Goal: Feedback & Contribution: Submit feedback/report problem

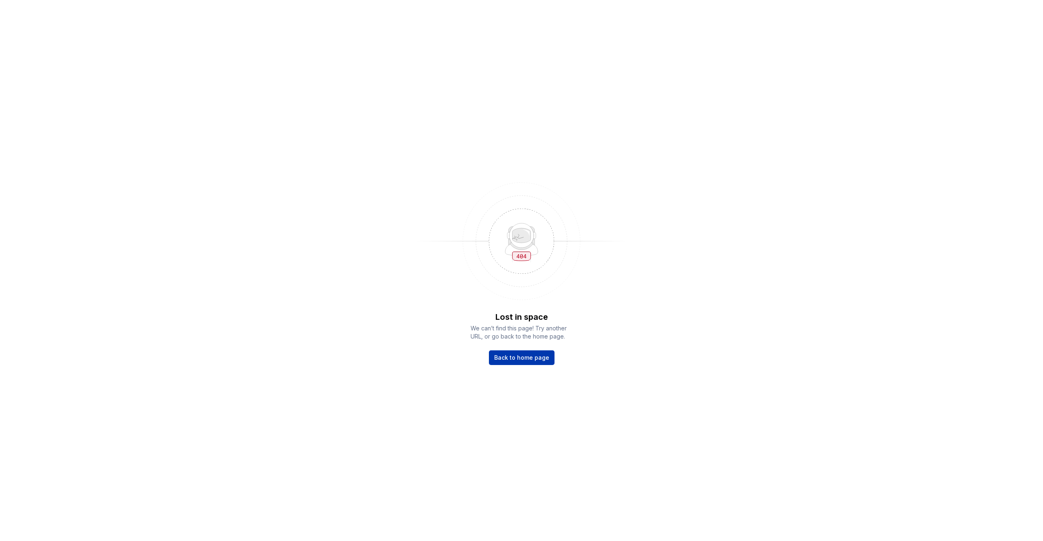
click at [512, 358] on span "Back to home page" at bounding box center [521, 358] width 55 height 8
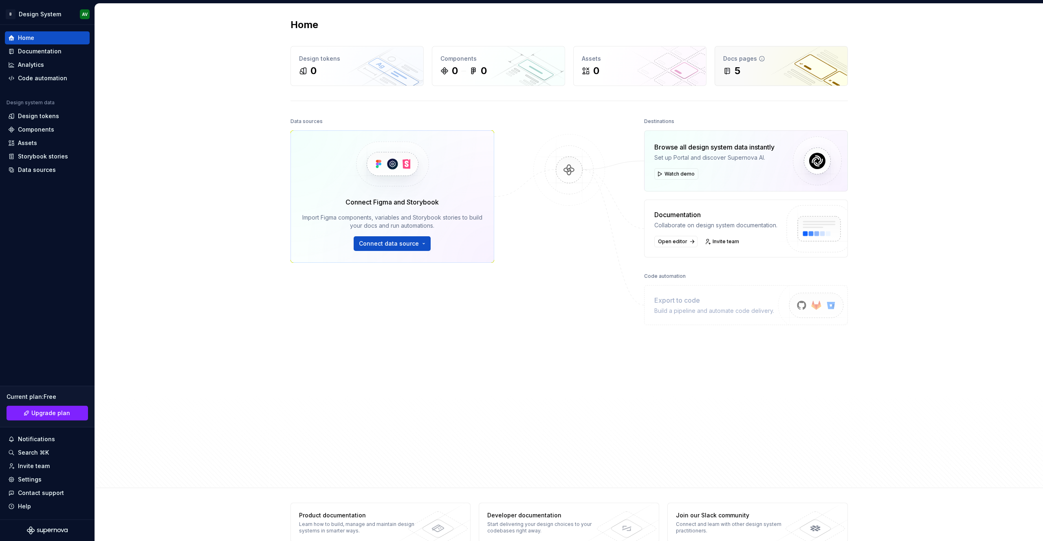
click at [754, 70] on div "5" at bounding box center [781, 70] width 116 height 13
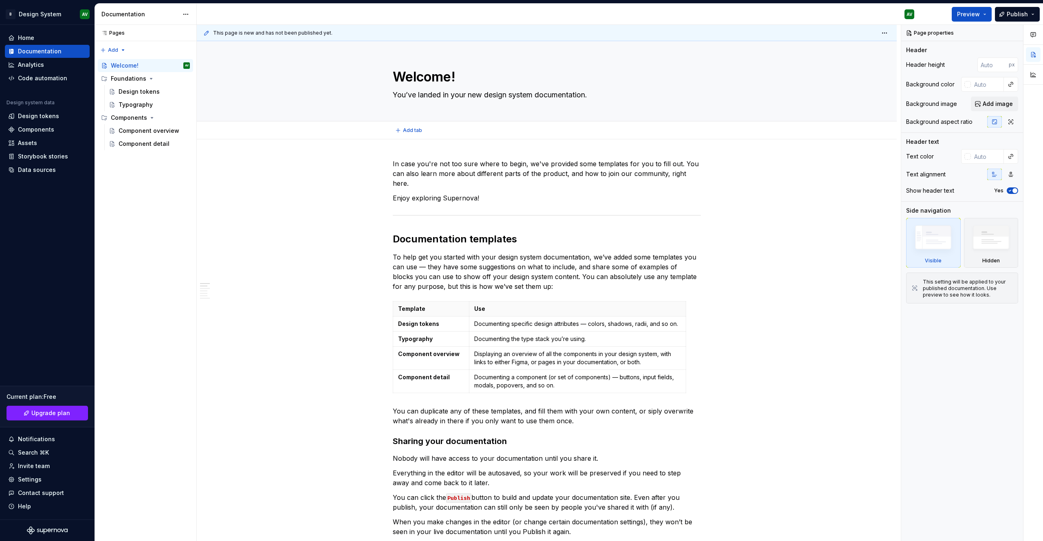
type textarea "*"
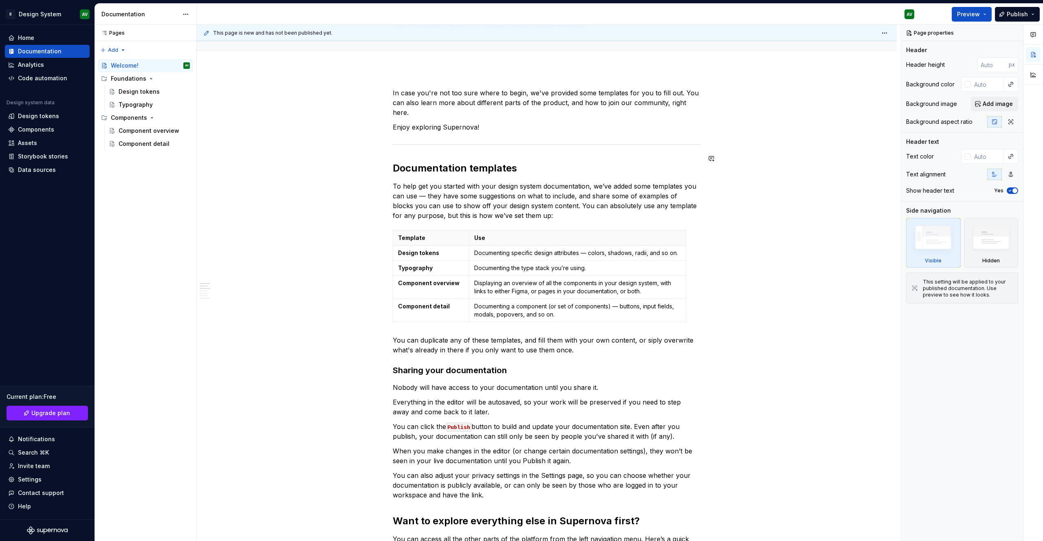
scroll to position [85, 0]
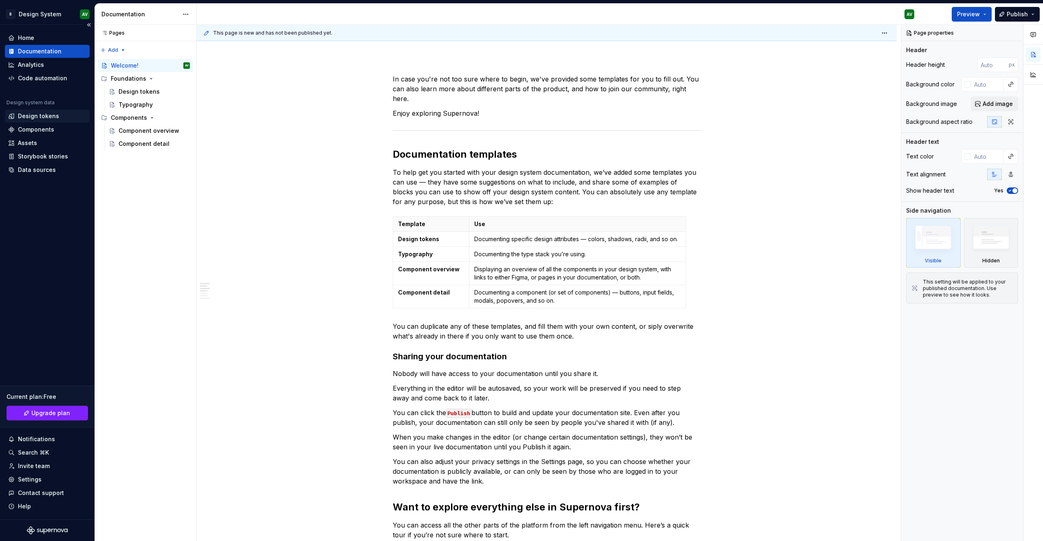
click at [51, 115] on div "Design tokens" at bounding box center [38, 116] width 41 height 8
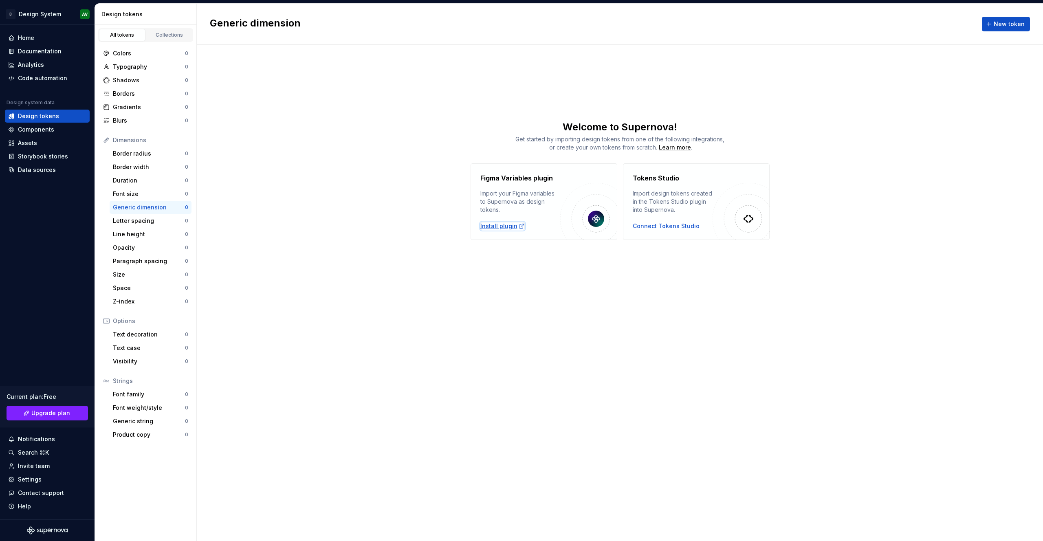
click at [496, 227] on div "Install plugin" at bounding box center [502, 226] width 44 height 8
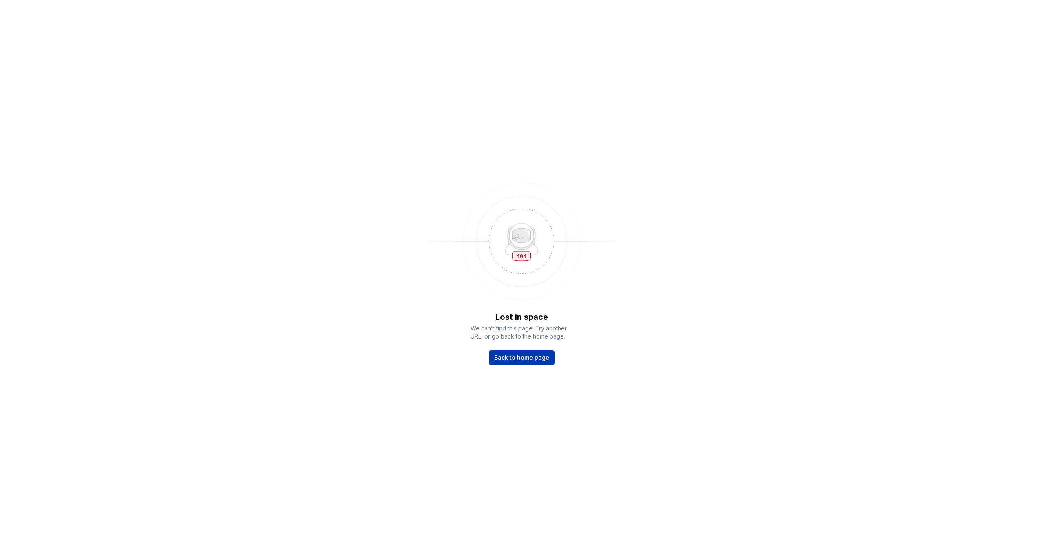
click at [538, 356] on span "Back to home page" at bounding box center [521, 358] width 55 height 8
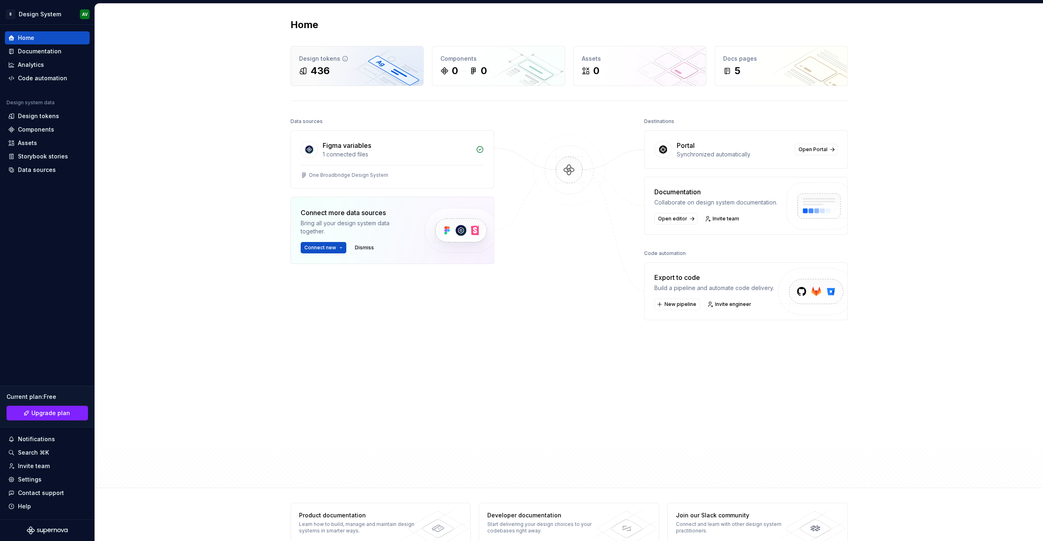
click at [322, 57] on div "Design tokens" at bounding box center [357, 59] width 116 height 8
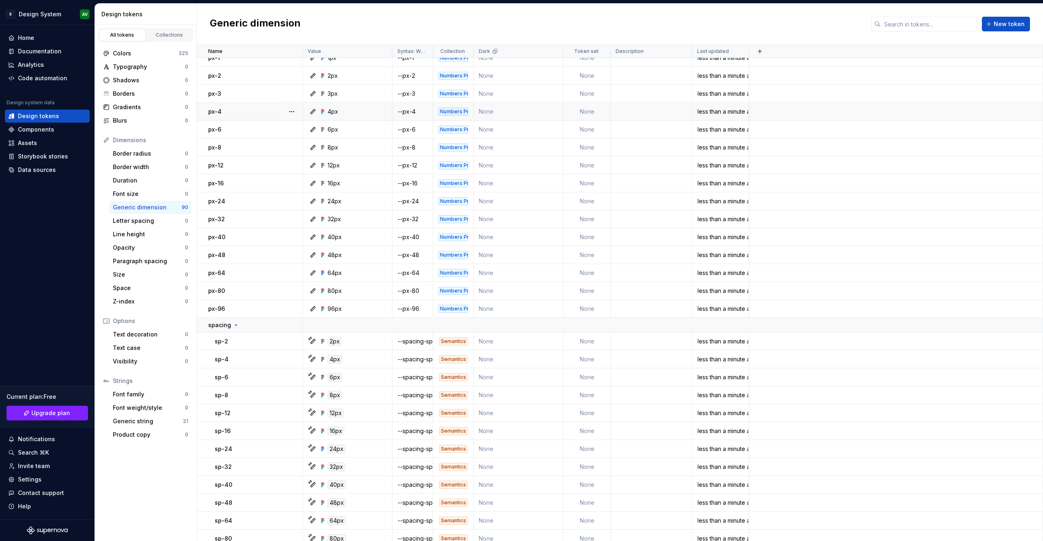
scroll to position [14, 0]
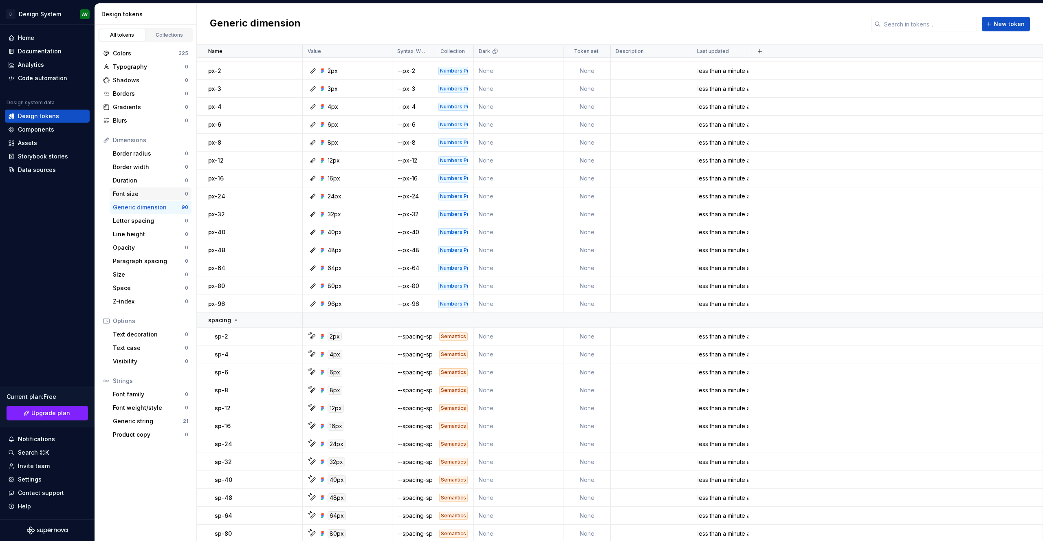
click at [136, 188] on div "Font size 0" at bounding box center [151, 193] width 82 height 13
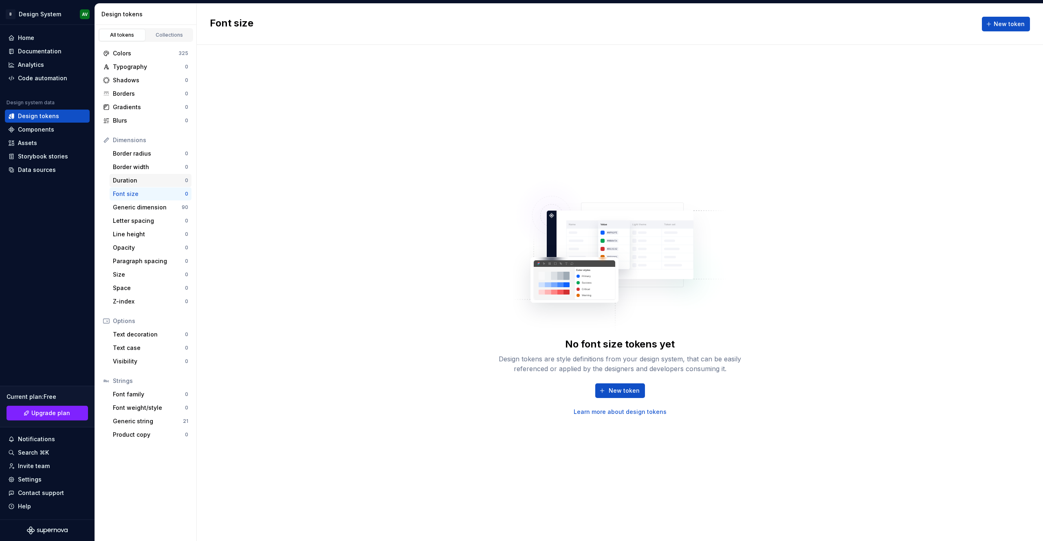
click at [139, 180] on div "Duration" at bounding box center [149, 180] width 72 height 8
click at [146, 171] on div "Border width" at bounding box center [149, 167] width 72 height 8
click at [148, 154] on div "Border radius" at bounding box center [149, 154] width 72 height 8
click at [128, 208] on div "Generic dimension" at bounding box center [147, 207] width 69 height 8
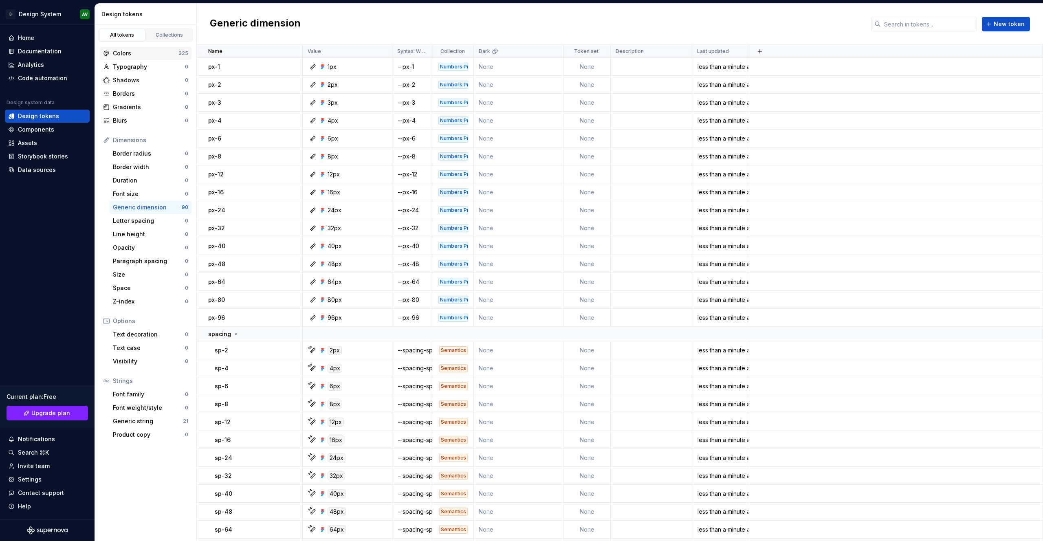
click at [137, 52] on div "Colors" at bounding box center [146, 53] width 66 height 8
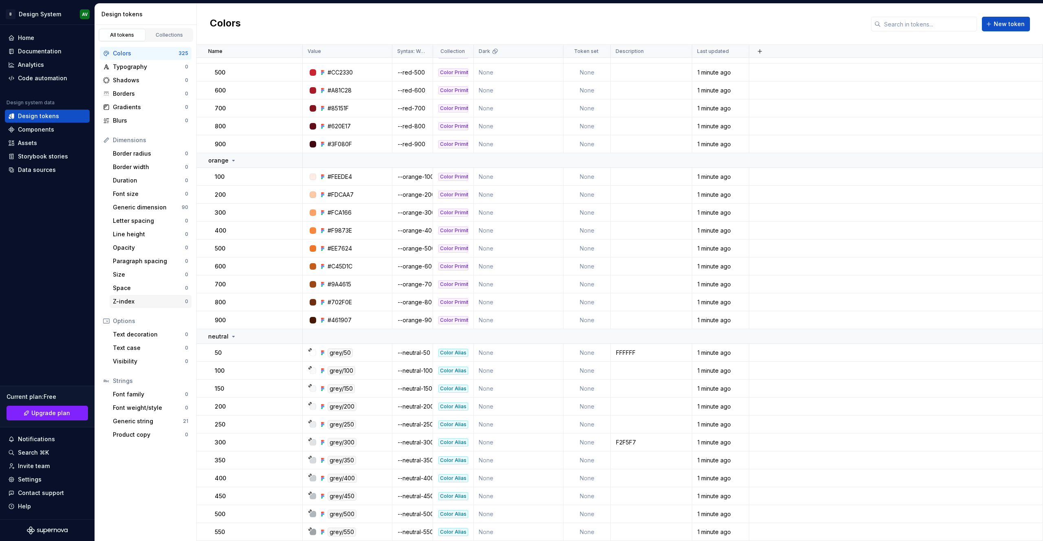
scroll to position [986, 0]
click at [133, 421] on div "Generic string" at bounding box center [148, 421] width 70 height 8
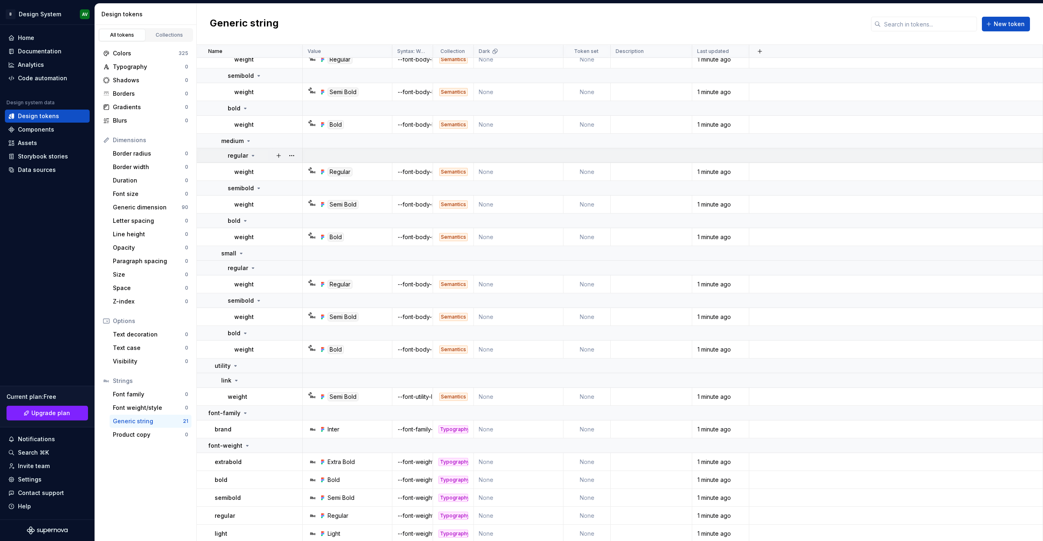
scroll to position [245, 0]
click at [146, 52] on div "Colors" at bounding box center [146, 53] width 66 height 8
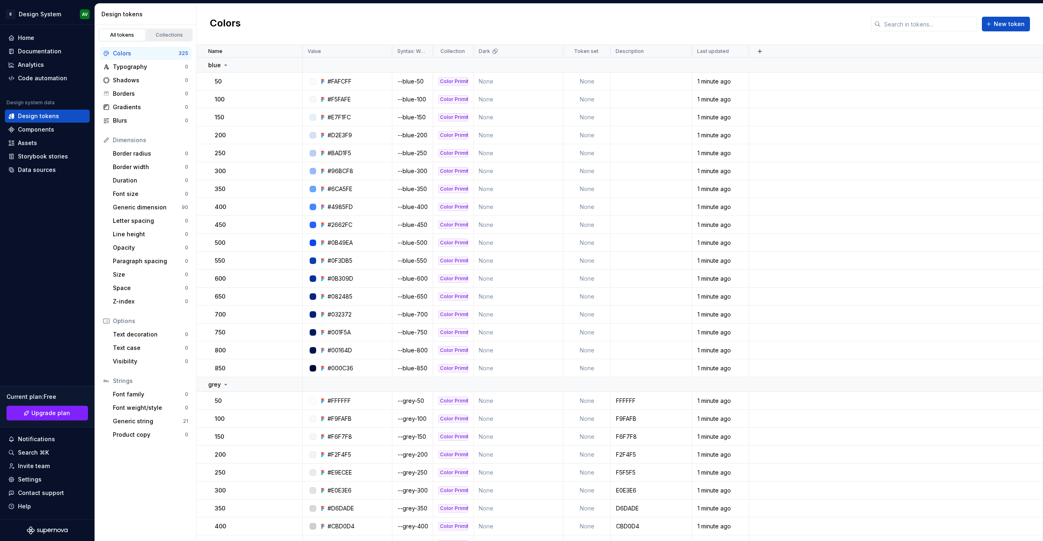
click at [167, 36] on div "Collections" at bounding box center [169, 35] width 41 height 7
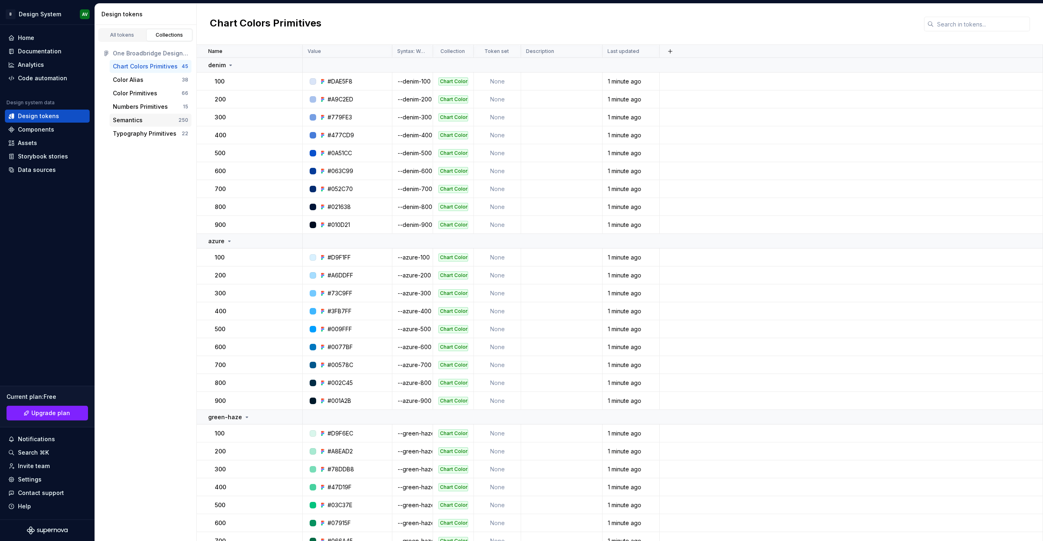
click at [159, 117] on div "Semantics" at bounding box center [146, 120] width 66 height 8
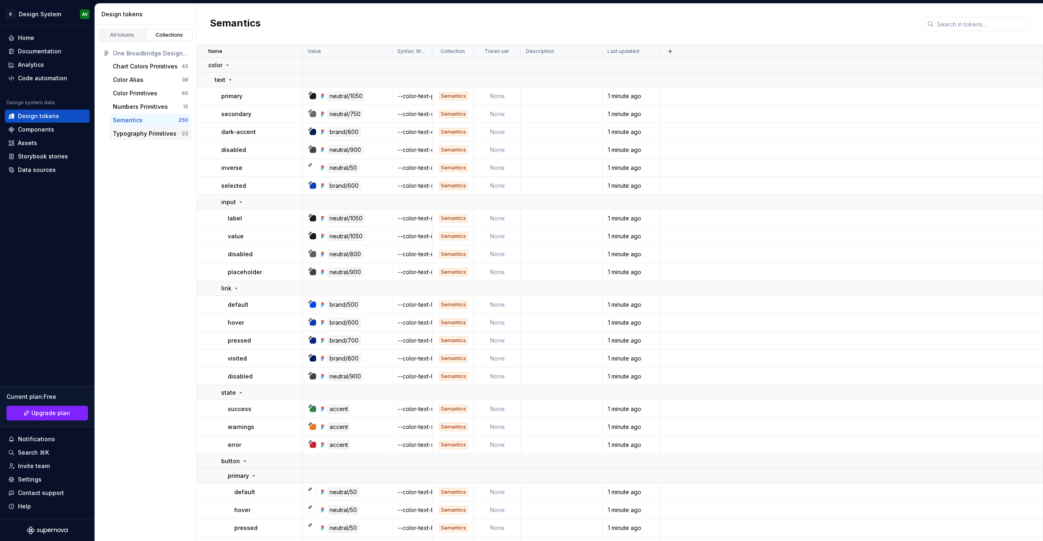
click at [130, 132] on div "Typography Primitives" at bounding box center [145, 134] width 64 height 8
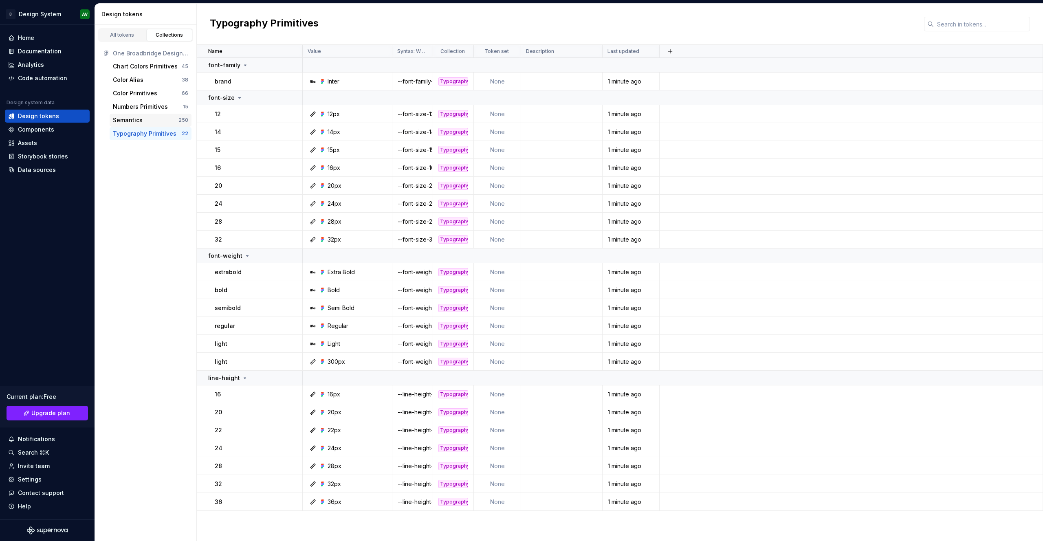
click at [132, 125] on div "Semantics 250" at bounding box center [151, 120] width 82 height 13
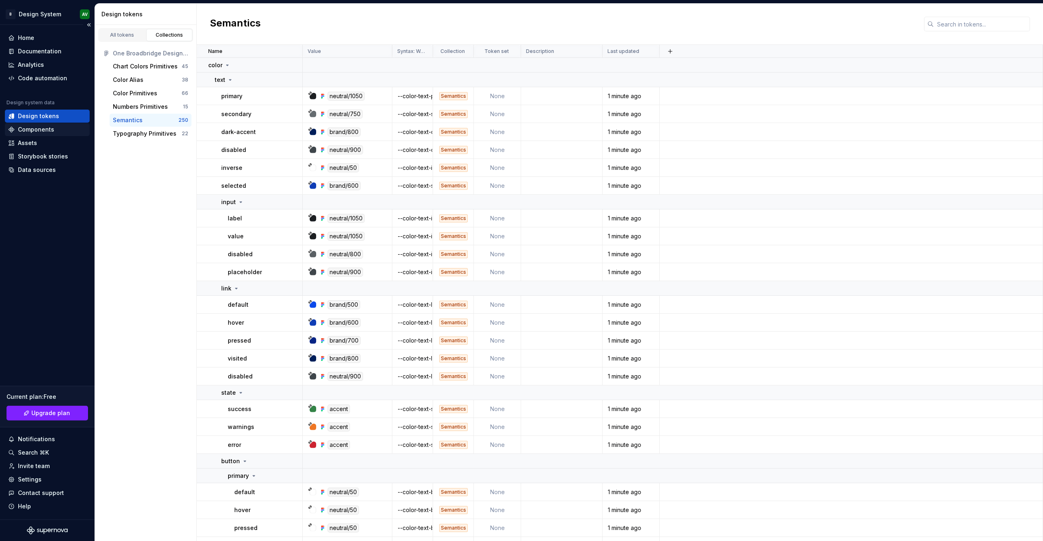
click at [47, 130] on div "Components" at bounding box center [36, 129] width 36 height 8
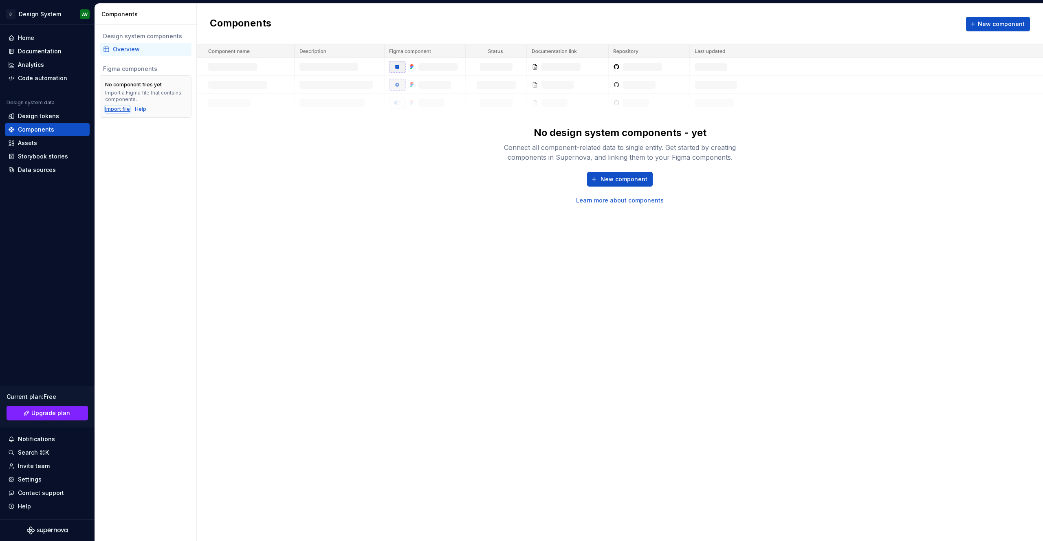
click at [122, 107] on div "Import file" at bounding box center [117, 109] width 25 height 7
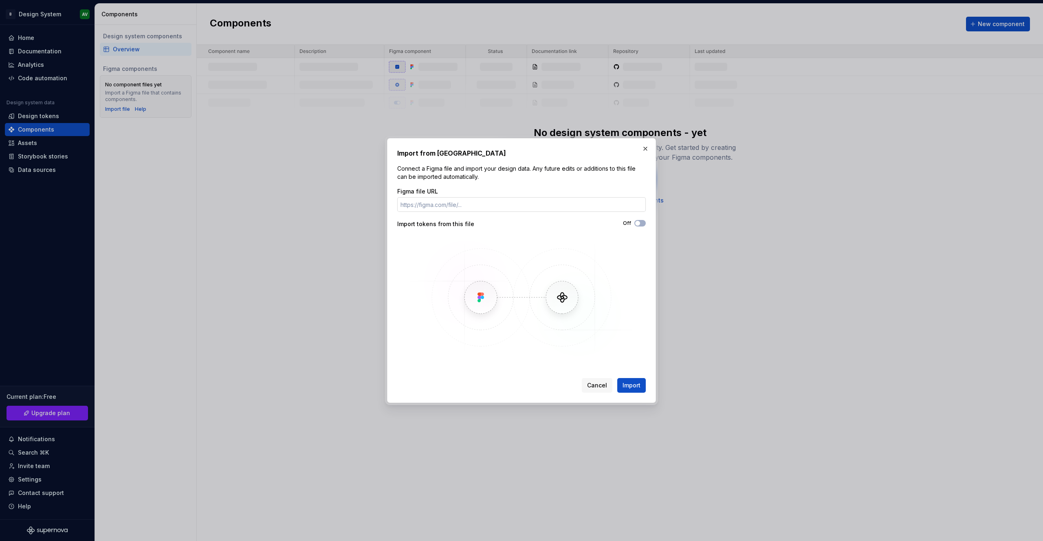
click at [440, 201] on input "Figma file URL" at bounding box center [521, 204] width 249 height 15
click at [465, 204] on input "Figma file URL" at bounding box center [521, 204] width 249 height 15
paste input "https://www.figma.com/design/MC7XKte0AGJVcnU6AGxn3z/One-Broadbridge-Design-Syst…"
type input "https://www.figma.com/design/MC7XKte0AGJVcnU6AGxn3z/One-Broadbridge-Design-Syst…"
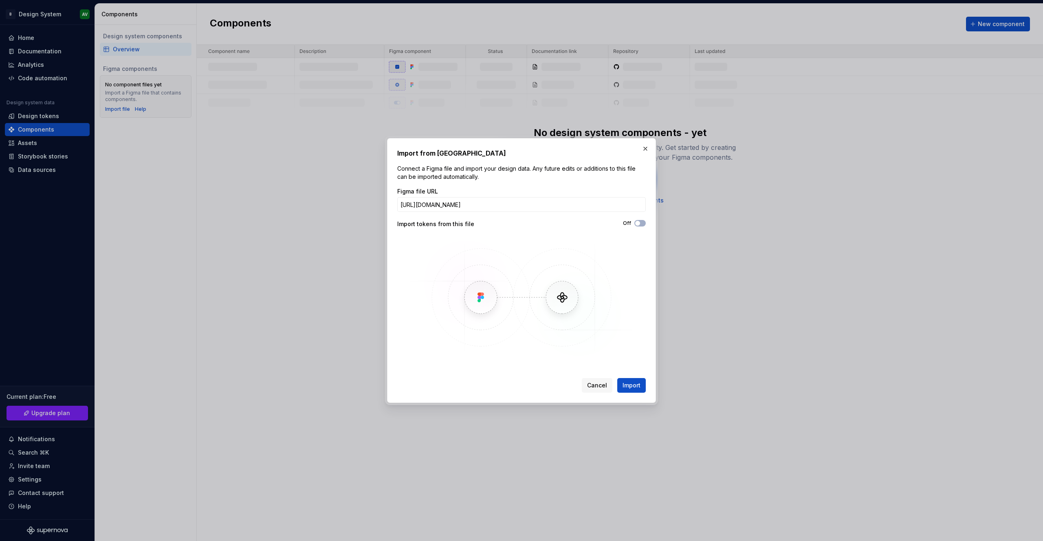
click at [488, 249] on img at bounding box center [521, 297] width 236 height 122
click at [638, 220] on div "Figma file URL https://www.figma.com/design/MC7XKte0AGJVcnU6AGxn3z/One-Broadbri…" at bounding box center [521, 272] width 249 height 171
click at [640, 225] on icon "button" at bounding box center [637, 223] width 7 height 5
click at [634, 384] on span "Import" at bounding box center [632, 385] width 18 height 8
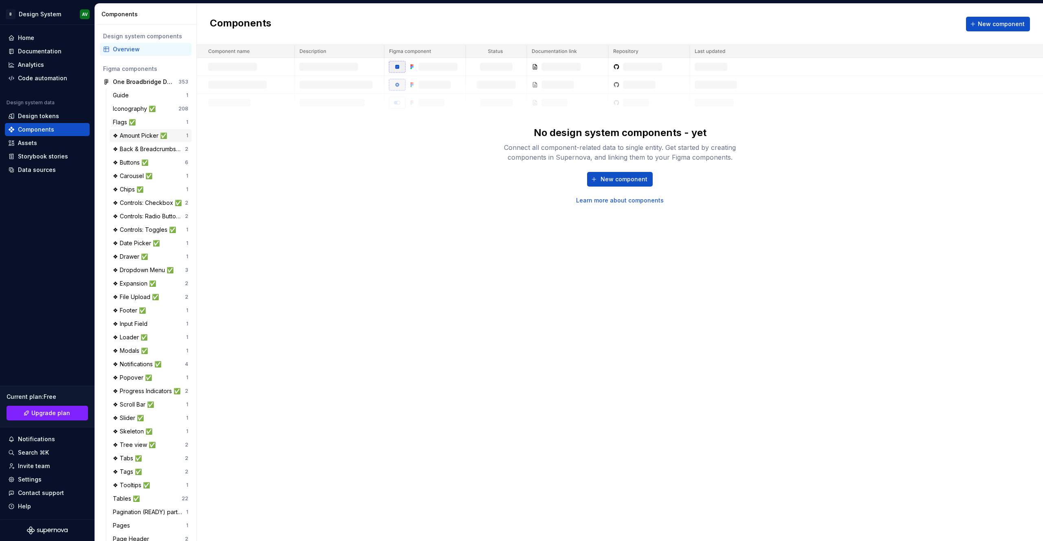
click at [152, 131] on div "❖ Amount Picker ✅ 1" at bounding box center [151, 135] width 82 height 13
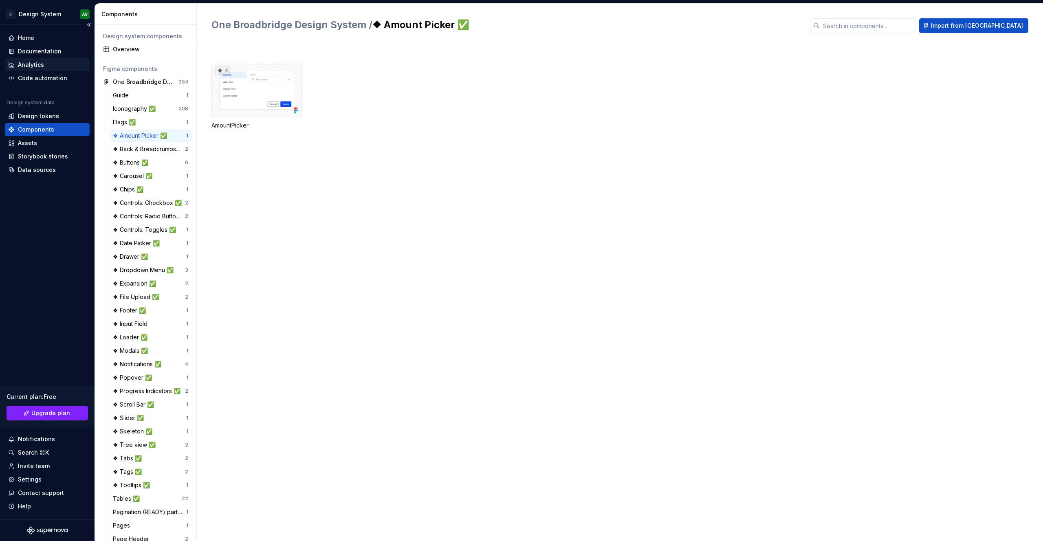
click at [41, 65] on div "Analytics" at bounding box center [31, 65] width 26 height 8
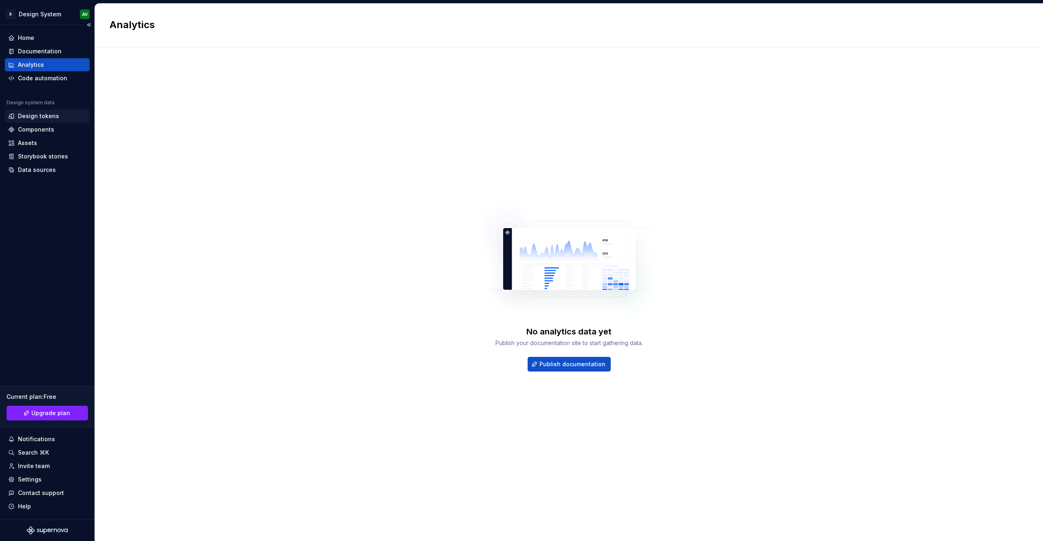
click at [51, 118] on div "Design tokens" at bounding box center [38, 116] width 41 height 8
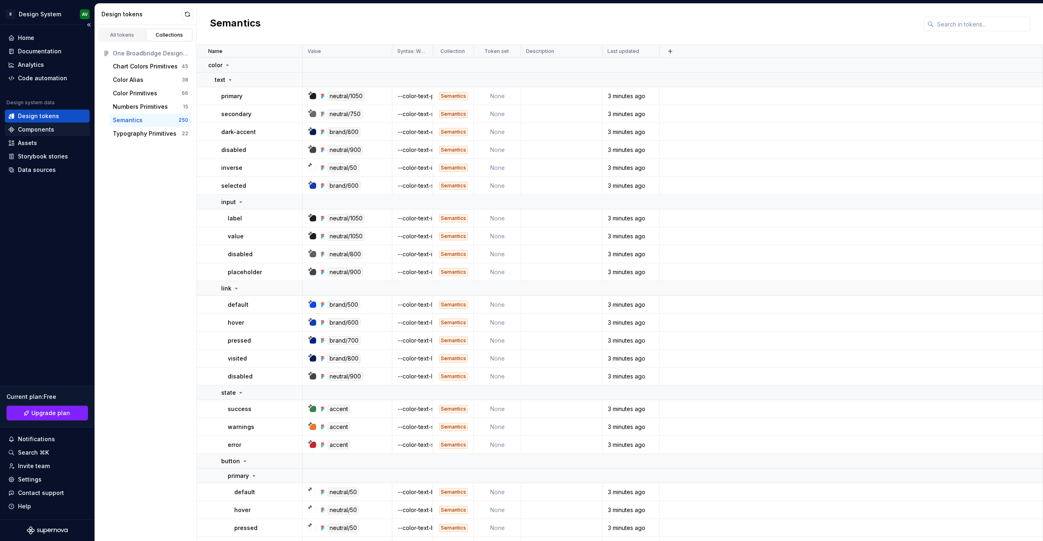
click at [46, 129] on div "Components" at bounding box center [36, 129] width 36 height 8
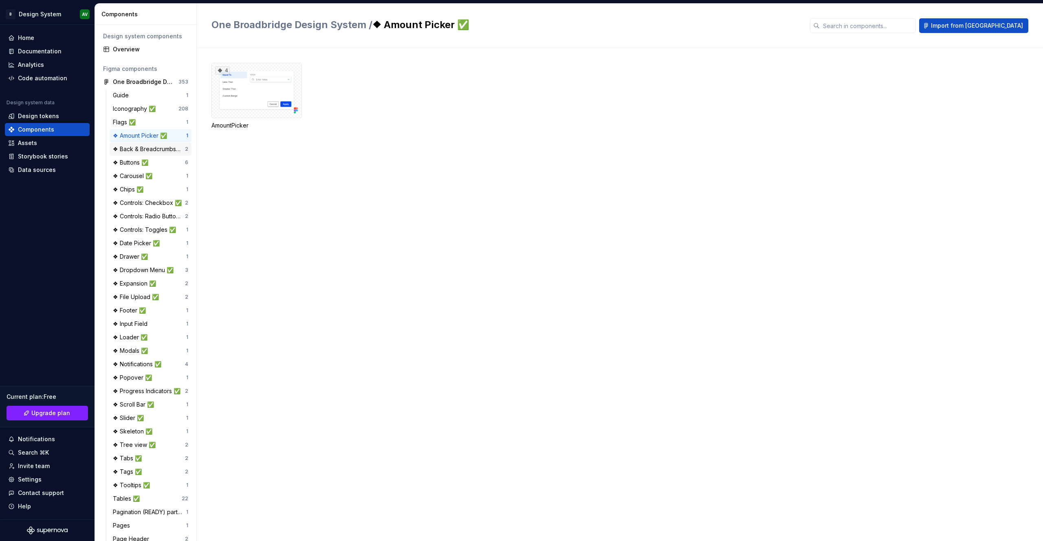
click at [126, 148] on div "❖ Back & Breadcrumbs ✅" at bounding box center [149, 149] width 72 height 8
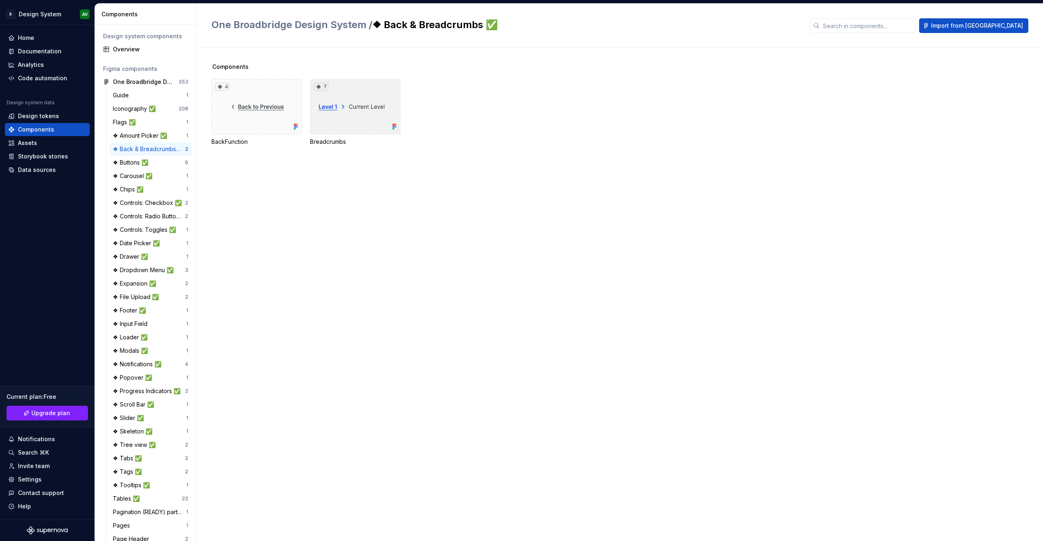
click at [363, 96] on div "7" at bounding box center [355, 106] width 90 height 55
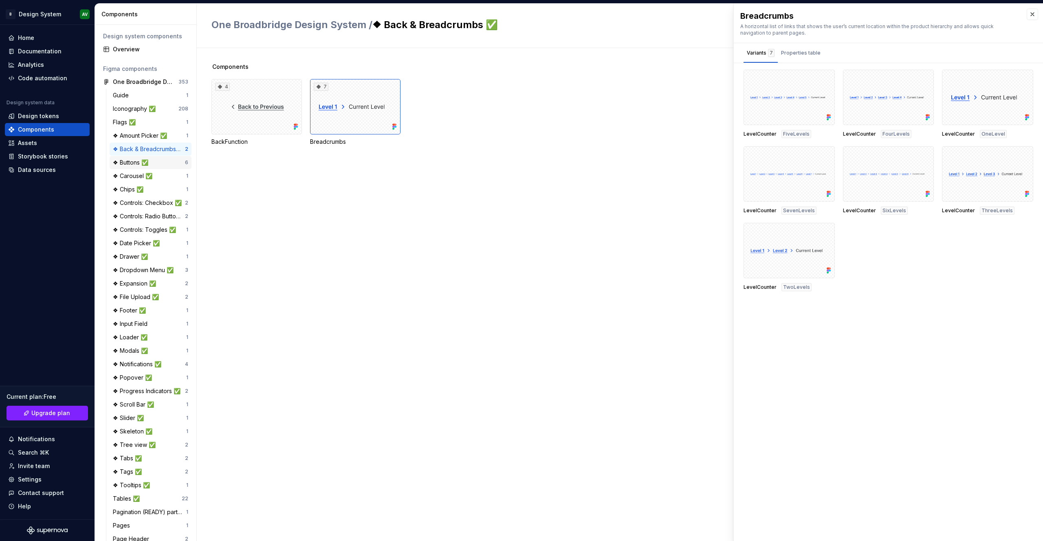
click at [154, 162] on div "❖ Buttons ✅" at bounding box center [149, 162] width 72 height 8
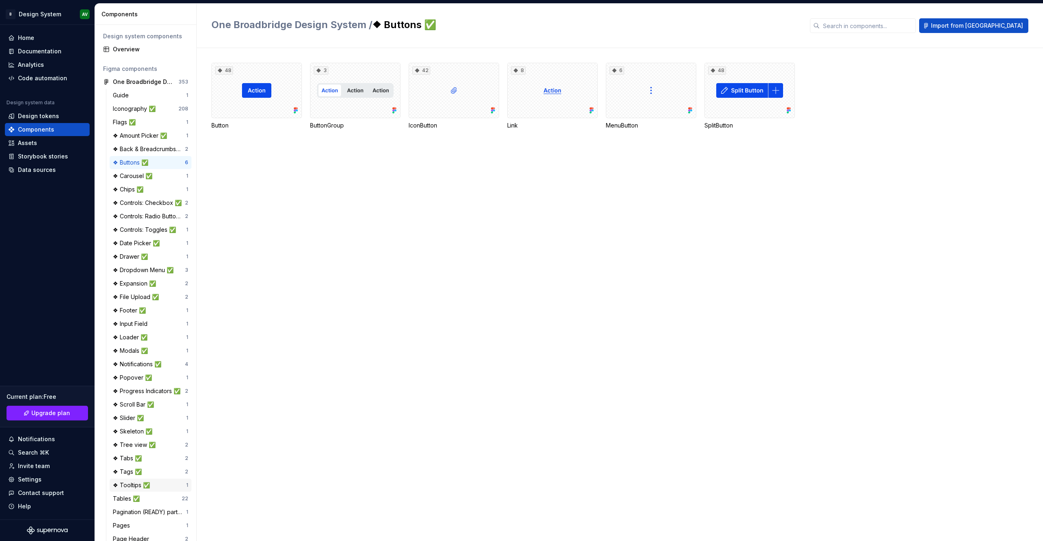
click at [150, 484] on div "❖ Tooltips ✅" at bounding box center [133, 485] width 40 height 8
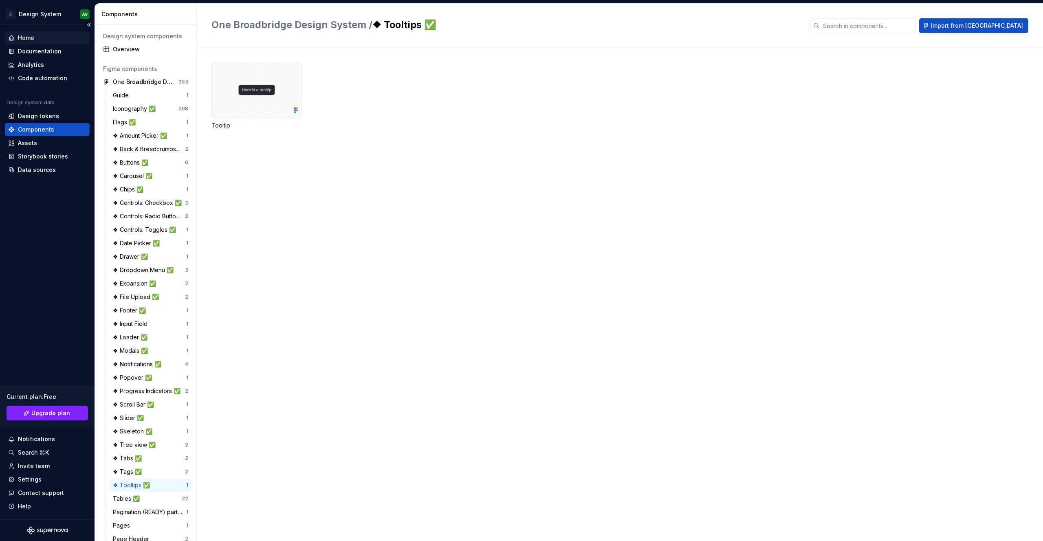
click at [46, 41] on div "Home" at bounding box center [47, 38] width 78 height 8
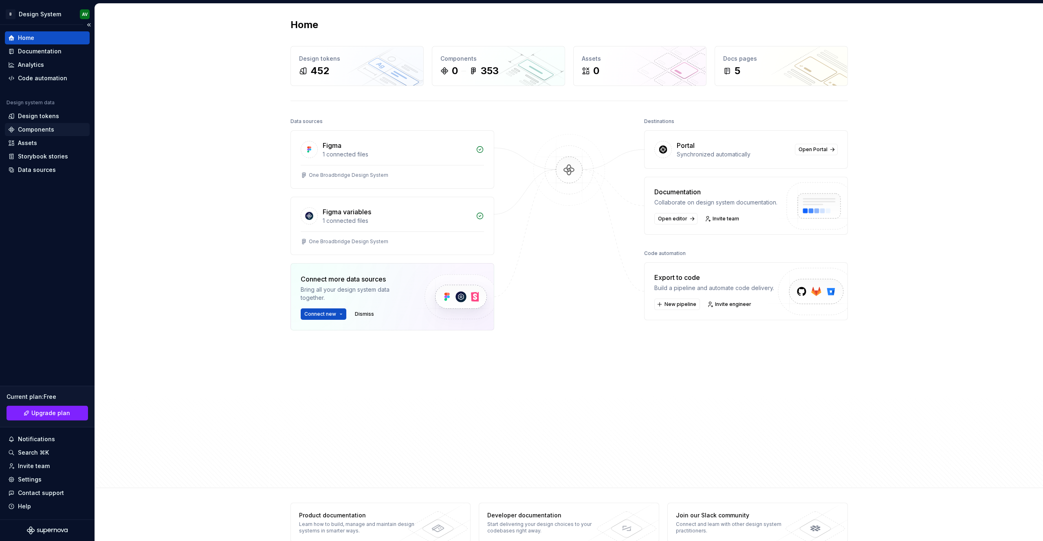
click at [51, 128] on div "Components" at bounding box center [36, 129] width 36 height 8
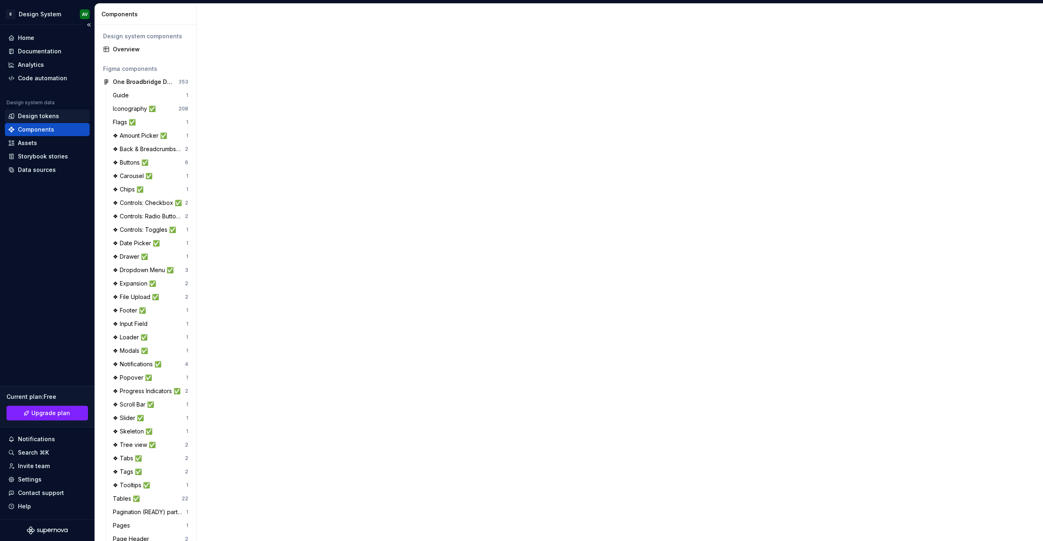
click at [60, 117] on div "Design tokens" at bounding box center [47, 116] width 78 height 8
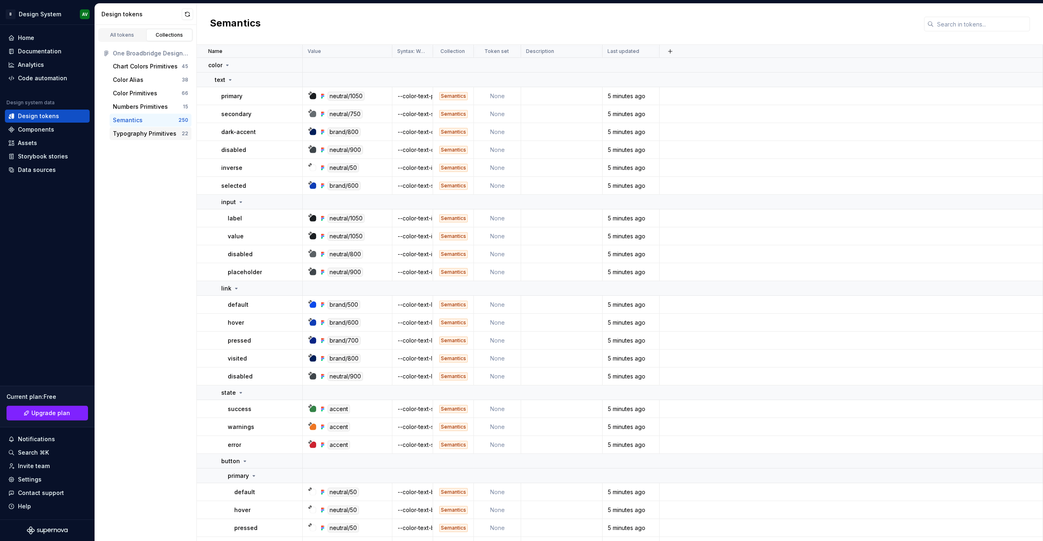
click at [139, 134] on div "Typography Primitives" at bounding box center [145, 134] width 64 height 8
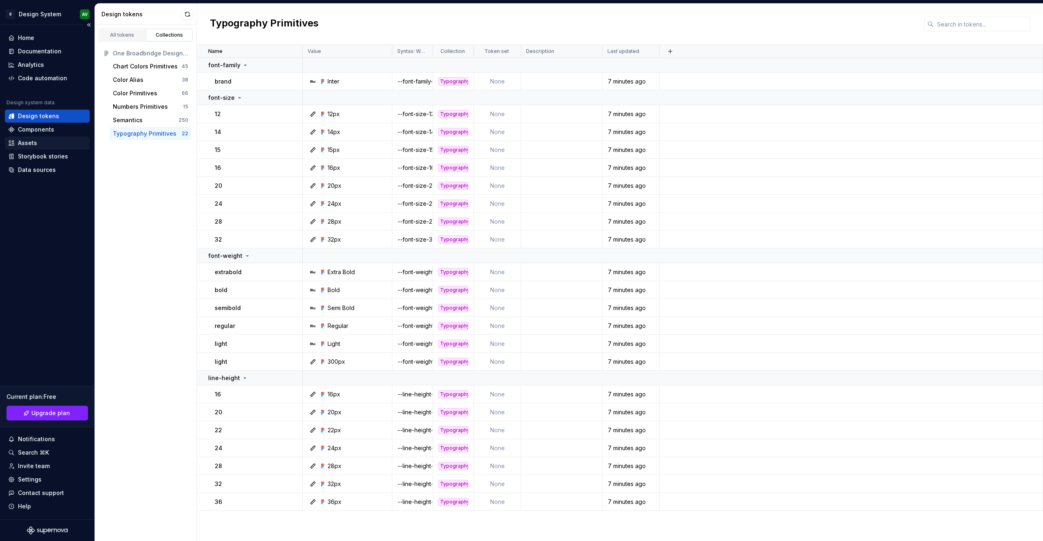
click at [42, 143] on div "Assets" at bounding box center [47, 143] width 78 height 8
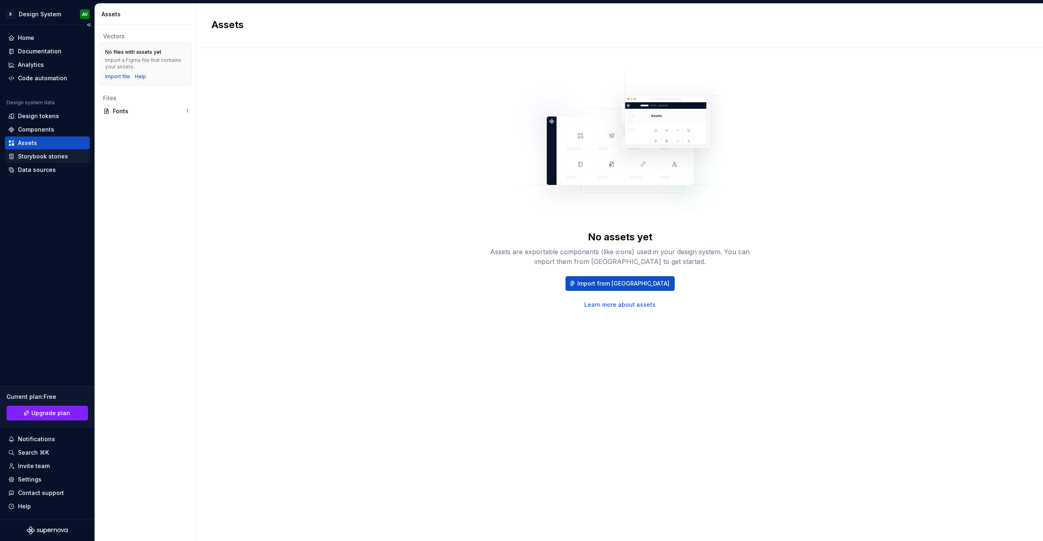
click at [52, 156] on div "Storybook stories" at bounding box center [43, 156] width 50 height 8
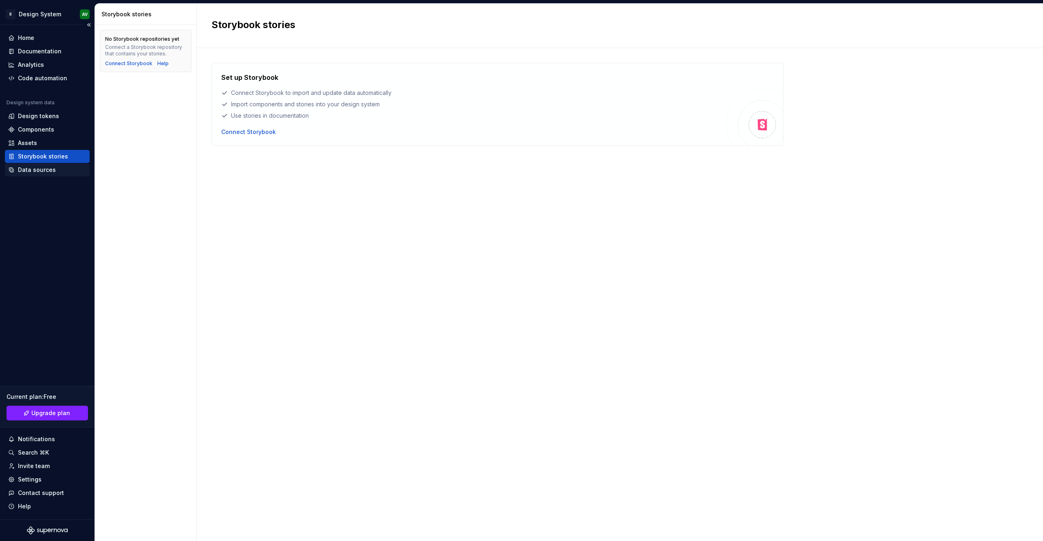
click at [46, 169] on div "Data sources" at bounding box center [37, 170] width 38 height 8
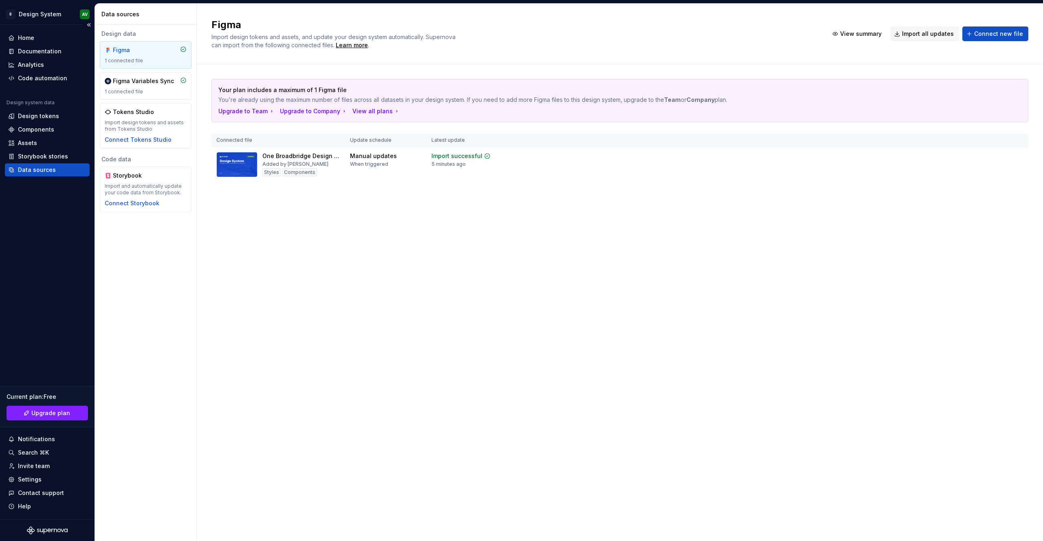
click at [46, 530] on icon "Supernova Logo" at bounding box center [46, 531] width 4 height 5
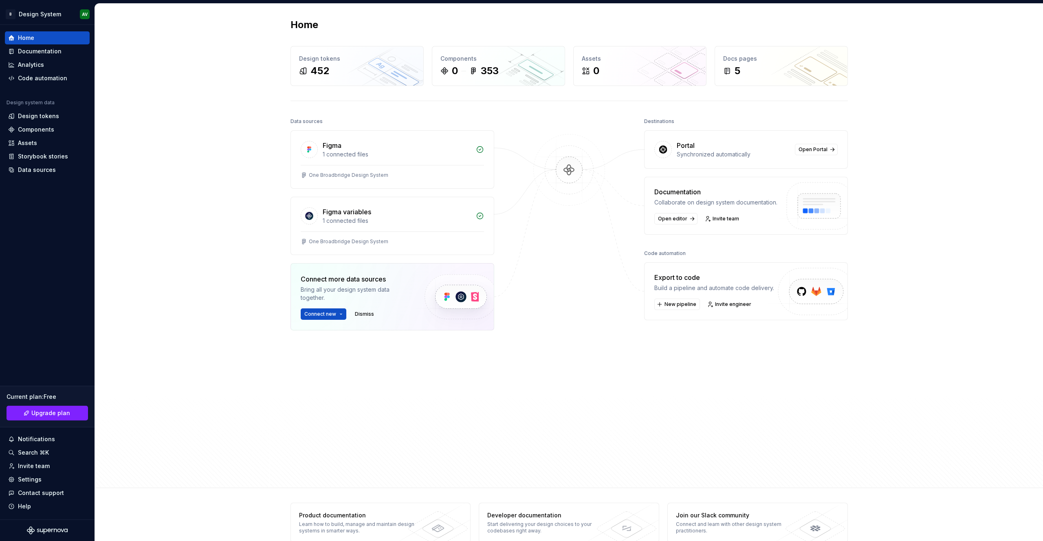
click at [395, 372] on div "Data sources Figma 1 connected files One Broadbridge Design System Figma variab…" at bounding box center [393, 278] width 204 height 325
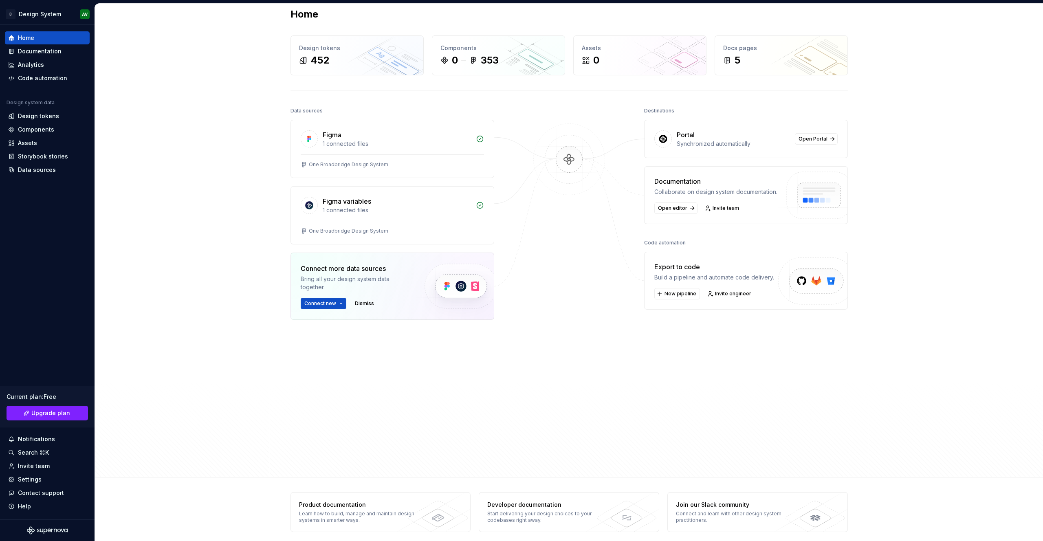
scroll to position [16, 0]
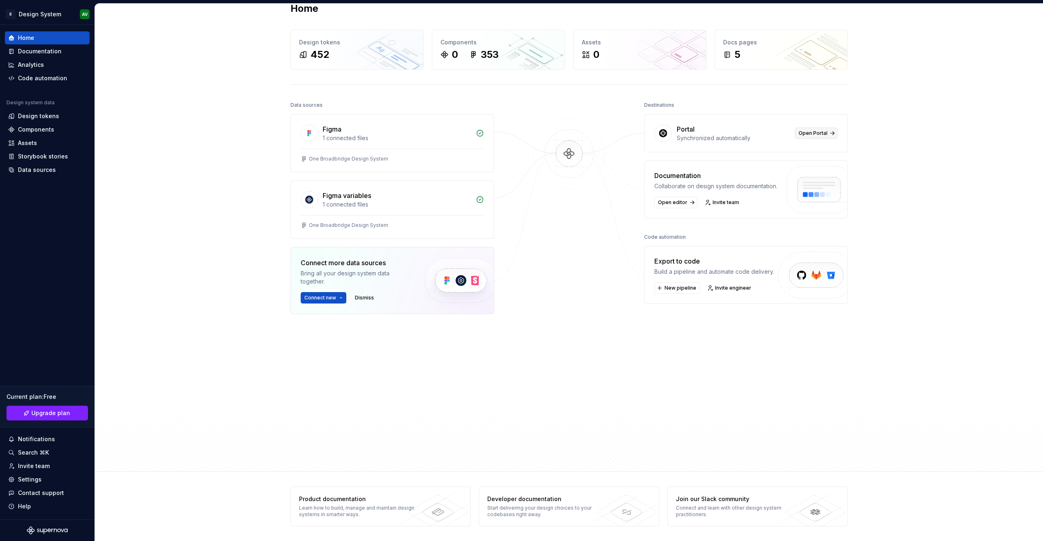
click at [808, 131] on span "Open Portal" at bounding box center [813, 133] width 29 height 7
click at [608, 202] on div at bounding box center [568, 261] width 81 height 325
click at [539, 52] on div "0 353" at bounding box center [498, 54] width 116 height 13
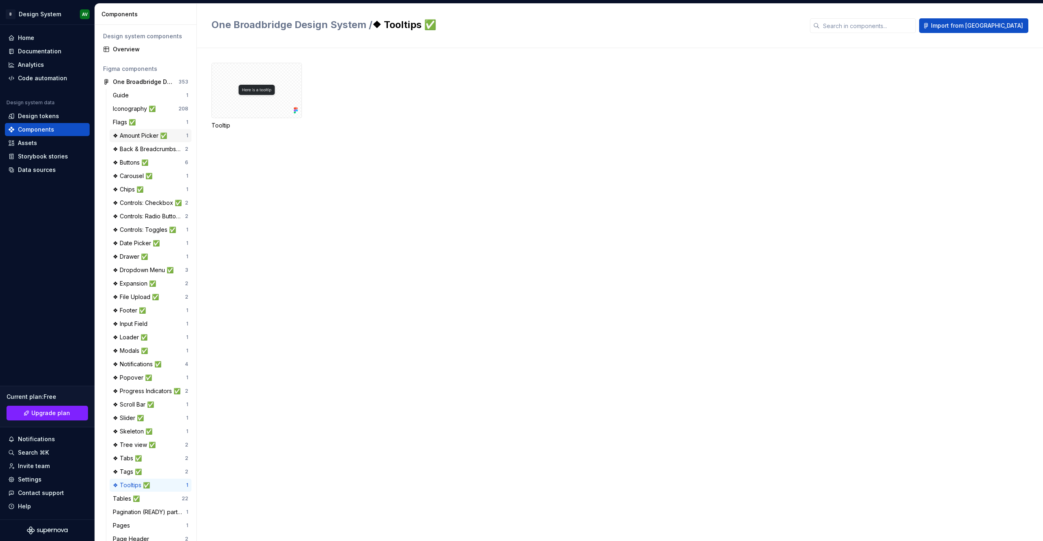
click at [139, 134] on div "❖ Amount Picker ✅" at bounding box center [141, 136] width 57 height 8
click at [270, 88] on div "4" at bounding box center [256, 90] width 90 height 55
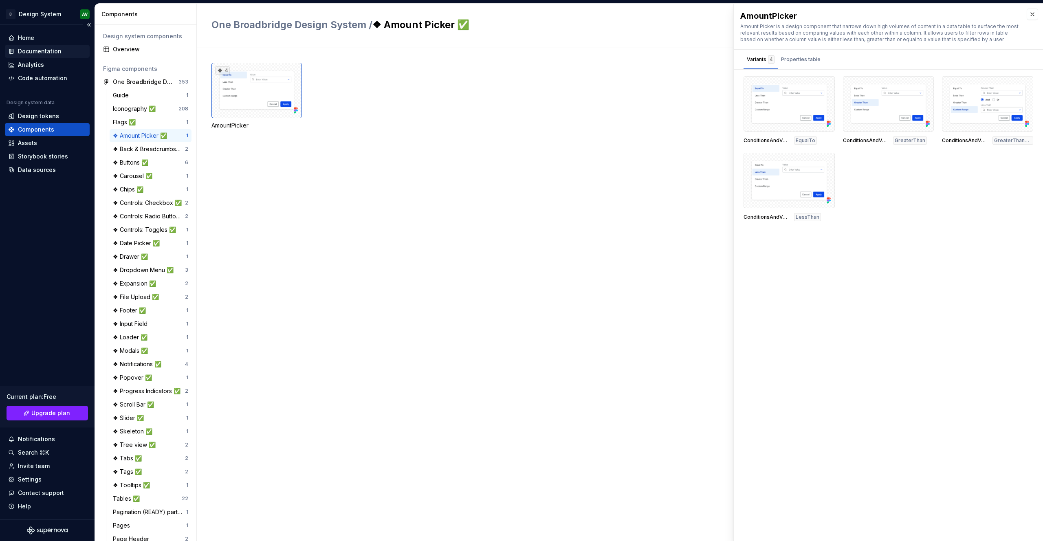
click at [48, 53] on div "Documentation" at bounding box center [40, 51] width 44 height 8
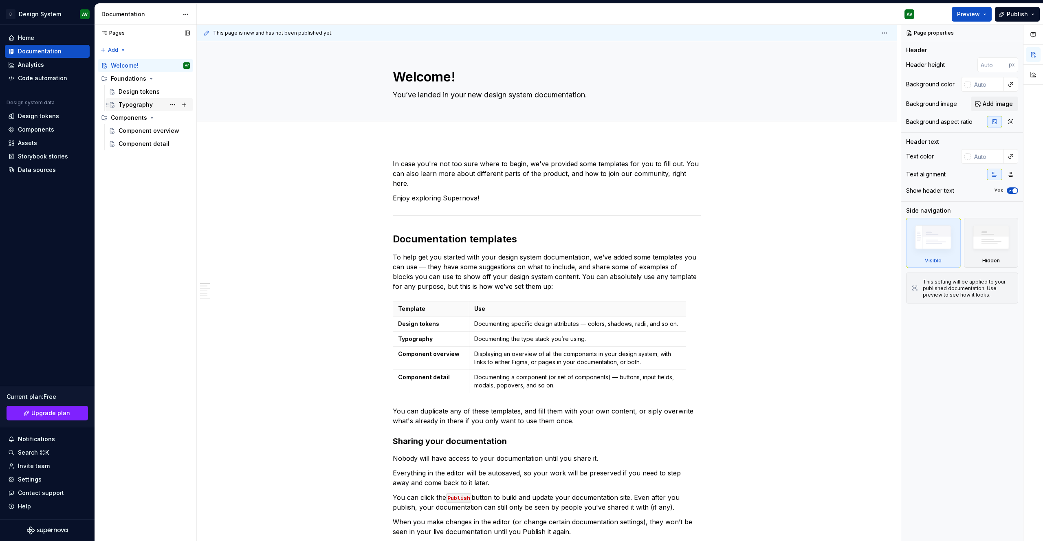
click at [133, 101] on div "Typography" at bounding box center [136, 105] width 34 height 8
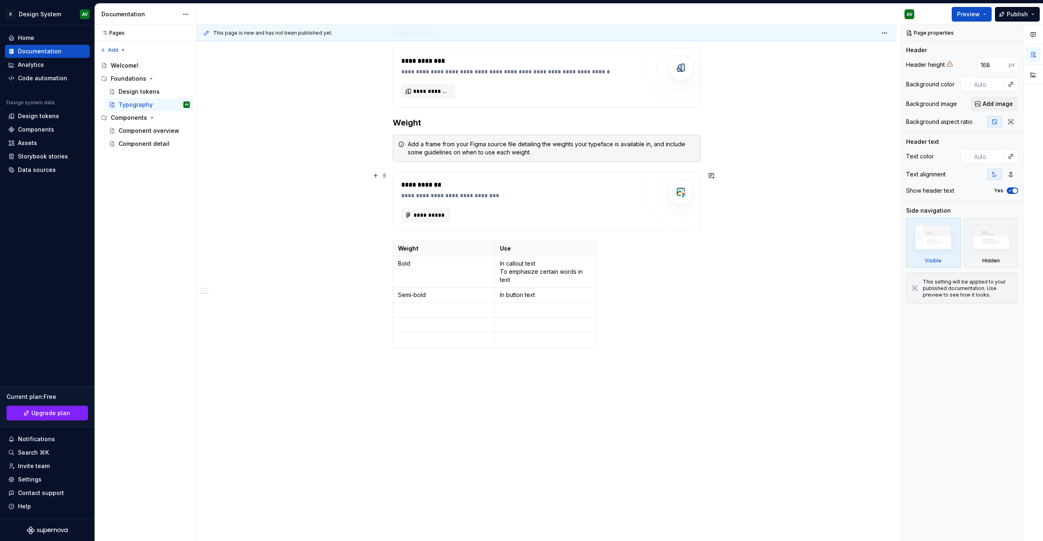
scroll to position [432, 0]
click at [147, 132] on div "Component overview" at bounding box center [142, 131] width 47 height 8
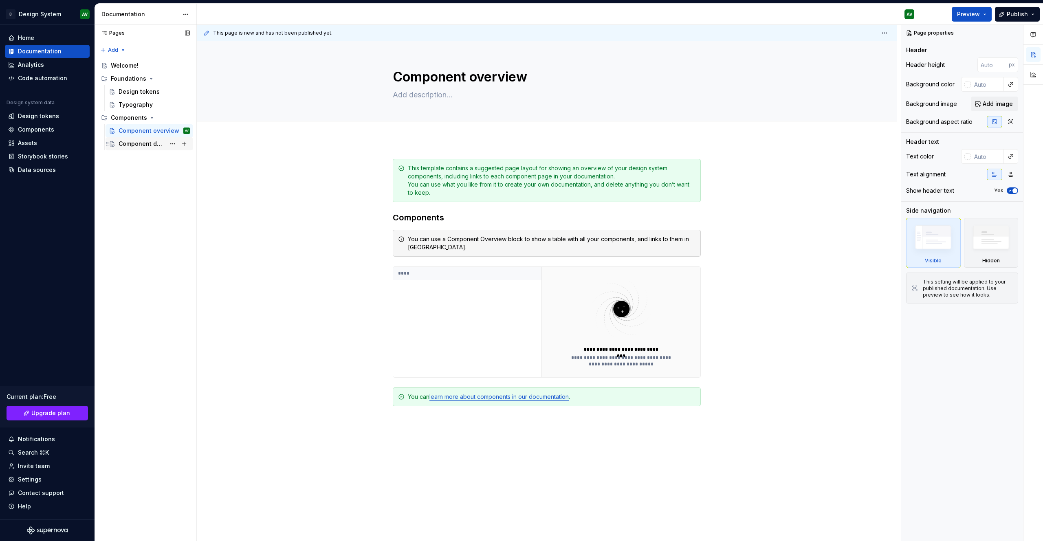
click at [142, 143] on div "Component detail" at bounding box center [142, 144] width 47 height 8
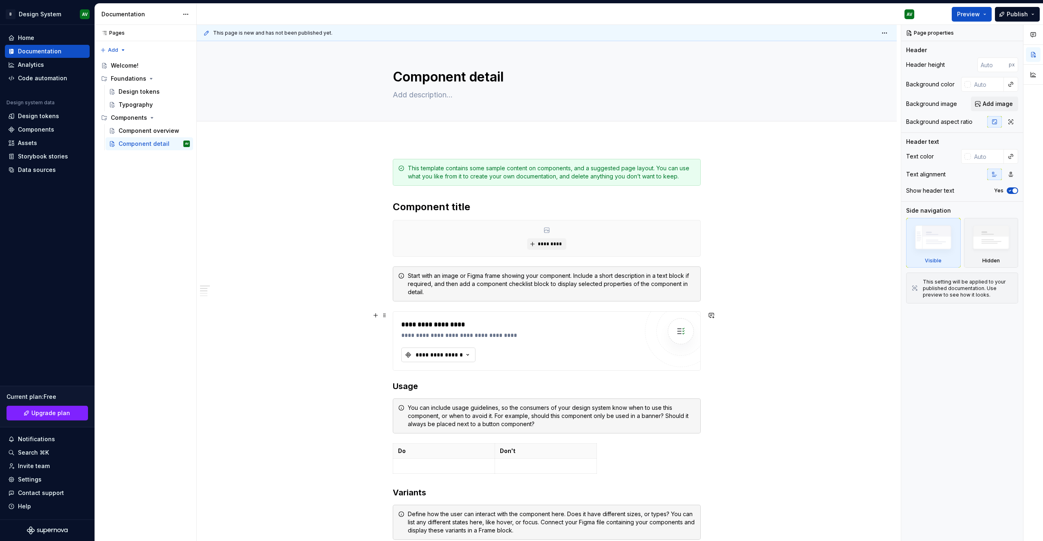
click at [449, 356] on div "**********" at bounding box center [439, 355] width 49 height 8
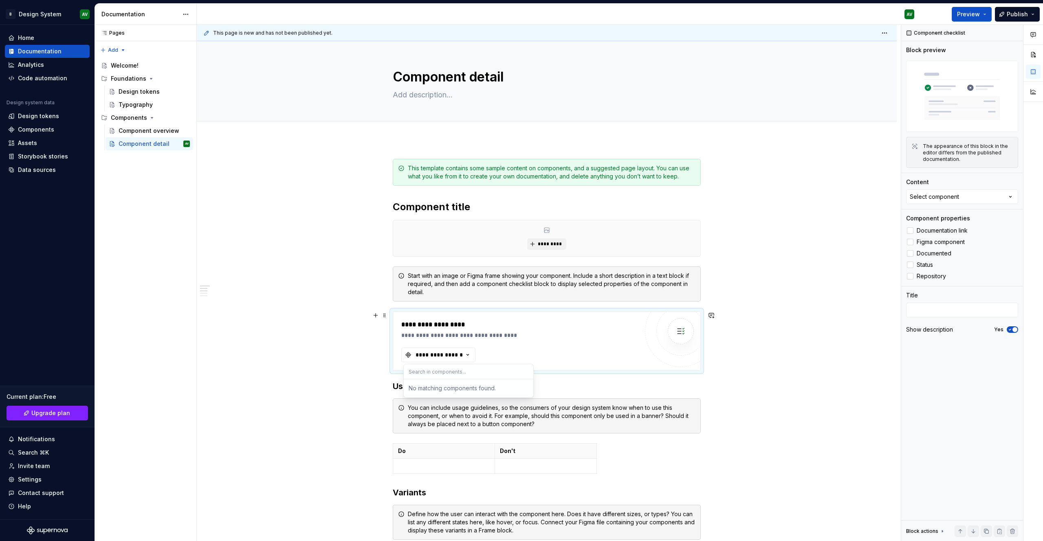
click at [423, 359] on button "**********" at bounding box center [438, 355] width 74 height 15
click at [428, 372] on input "text" at bounding box center [469, 371] width 130 height 15
click at [54, 128] on div "Components" at bounding box center [47, 129] width 78 height 8
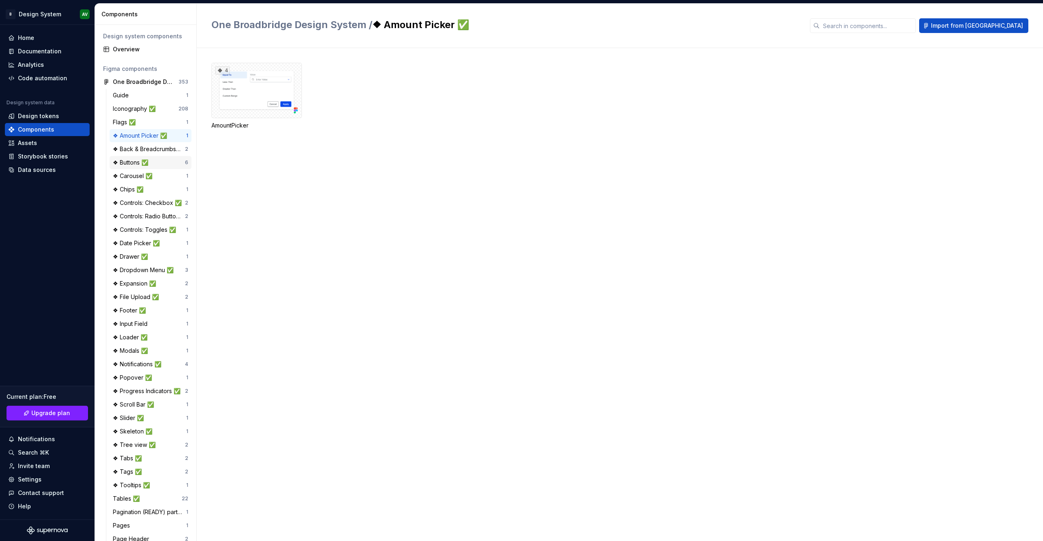
click at [148, 164] on div "❖ Buttons ✅" at bounding box center [132, 162] width 39 height 8
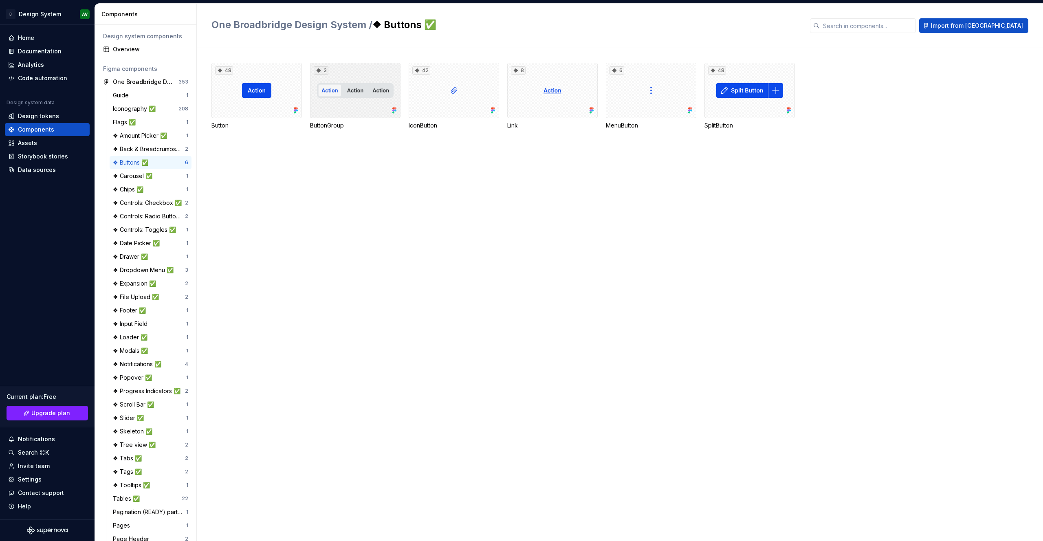
click at [335, 96] on div "3" at bounding box center [355, 90] width 90 height 55
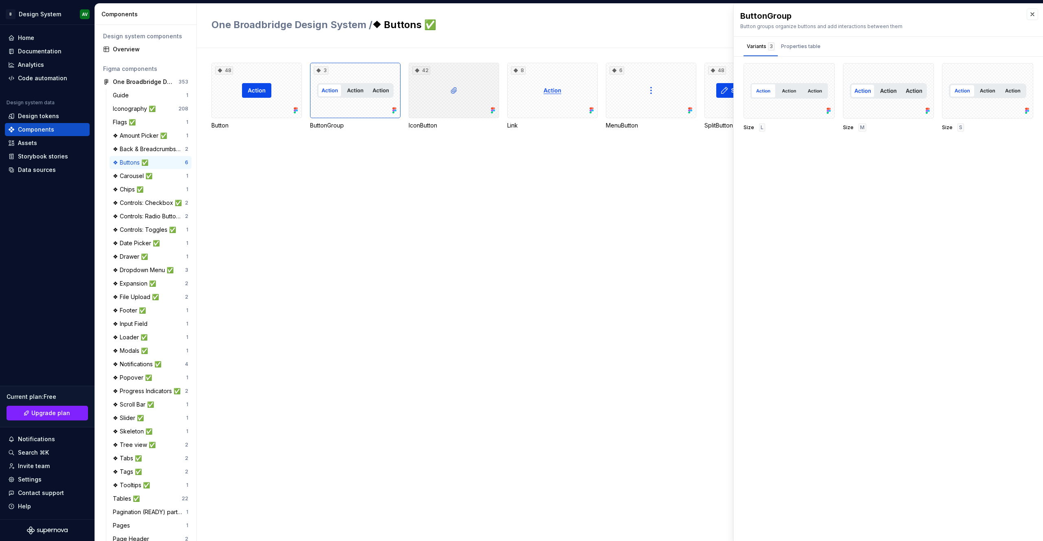
click at [479, 90] on div "42" at bounding box center [454, 90] width 90 height 55
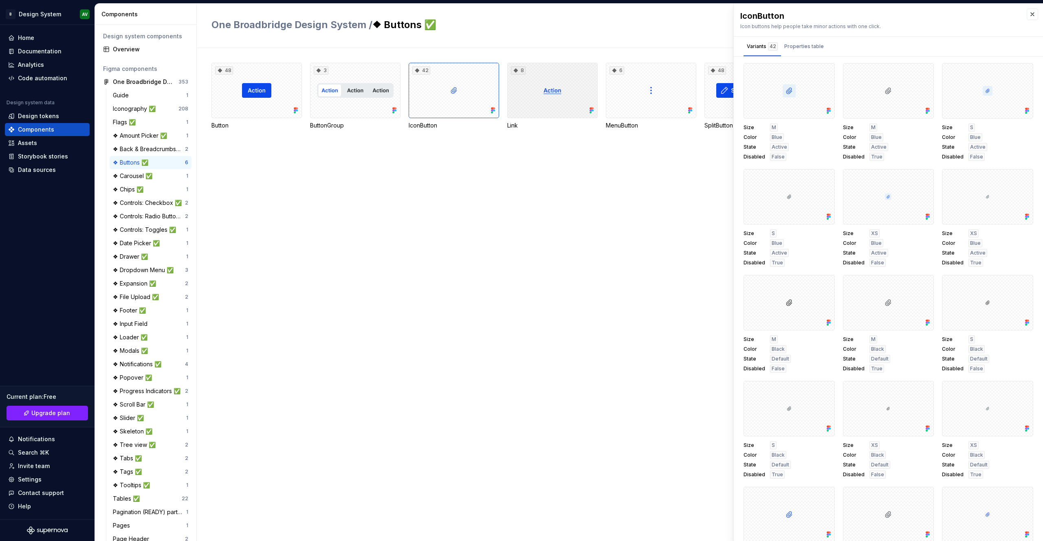
click at [544, 93] on div "8" at bounding box center [552, 90] width 90 height 55
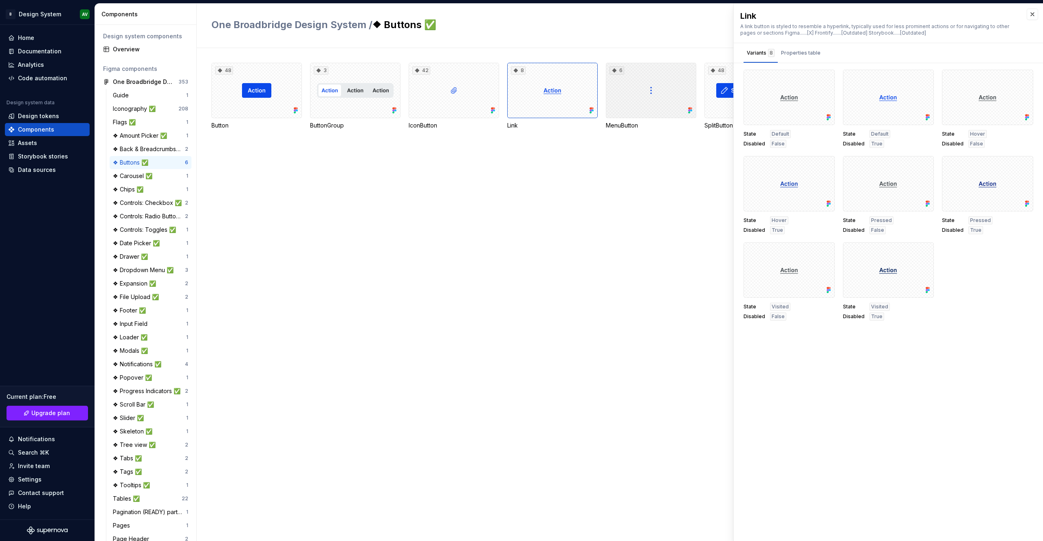
click at [643, 92] on div "6" at bounding box center [651, 90] width 90 height 55
click at [715, 97] on div "48" at bounding box center [749, 90] width 90 height 55
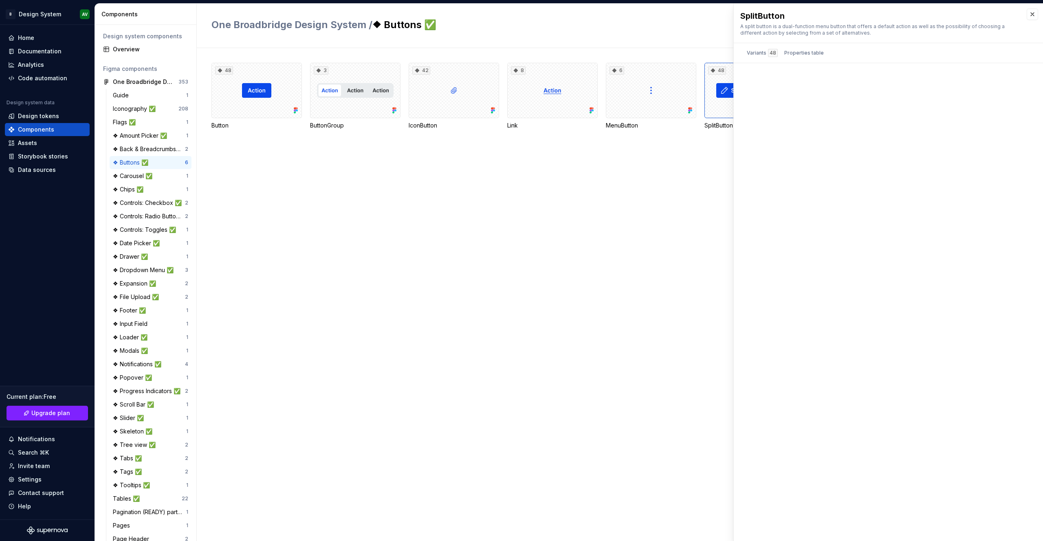
click at [599, 187] on div "48 Button 3 ButtonGroup 42 IconButton 8 Link 6 MenuButton 48 SplitButton" at bounding box center [627, 294] width 832 height 493
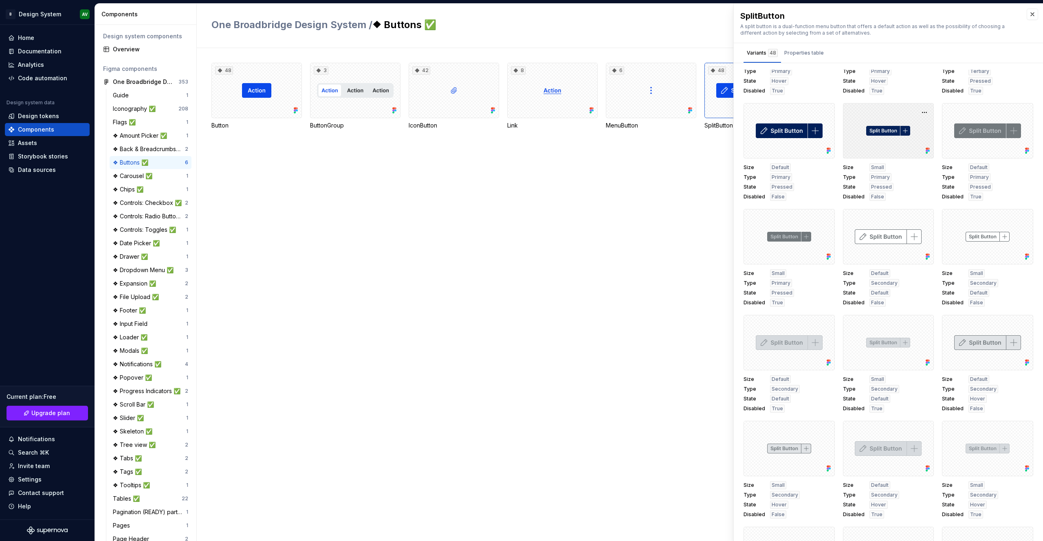
scroll to position [922, 0]
click at [681, 160] on div "48 Button 3 ButtonGroup 42 IconButton 8 Link 6 MenuButton 48 SplitButton" at bounding box center [627, 294] width 832 height 493
click at [1033, 18] on button "button" at bounding box center [1032, 14] width 11 height 11
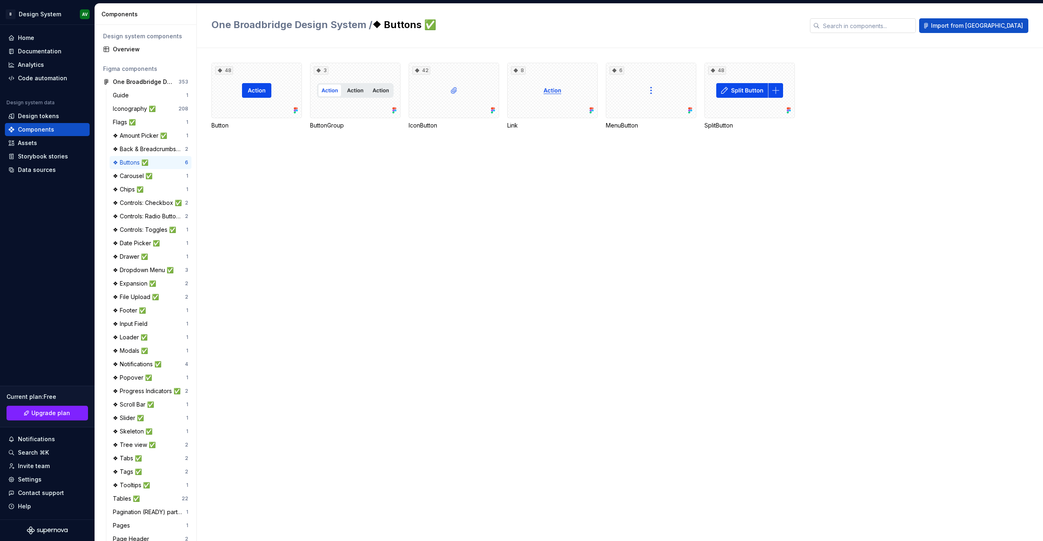
click at [910, 21] on input "text" at bounding box center [868, 25] width 96 height 15
click at [761, 44] on div "One Broadbridge Design System / ❖ Buttons ✅ Import from Figma" at bounding box center [620, 26] width 846 height 44
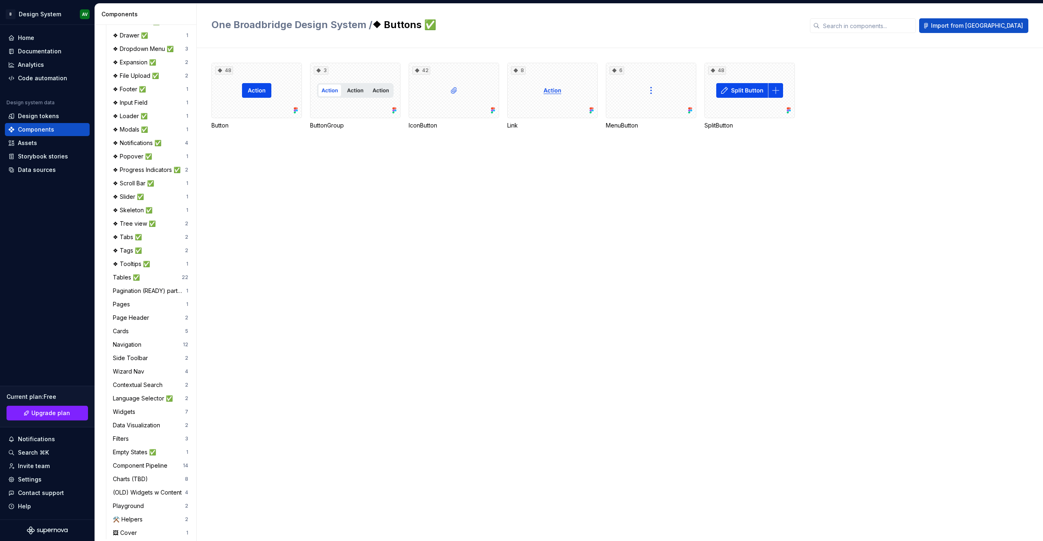
scroll to position [228, 0]
click at [147, 308] on div "Page Header" at bounding box center [133, 311] width 40 height 8
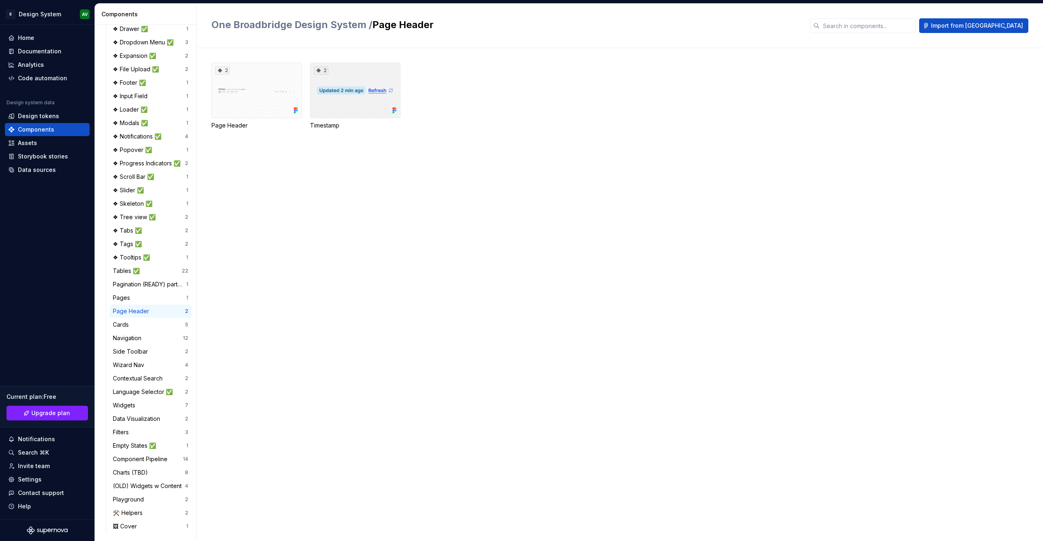
click at [340, 111] on div "2" at bounding box center [355, 90] width 90 height 55
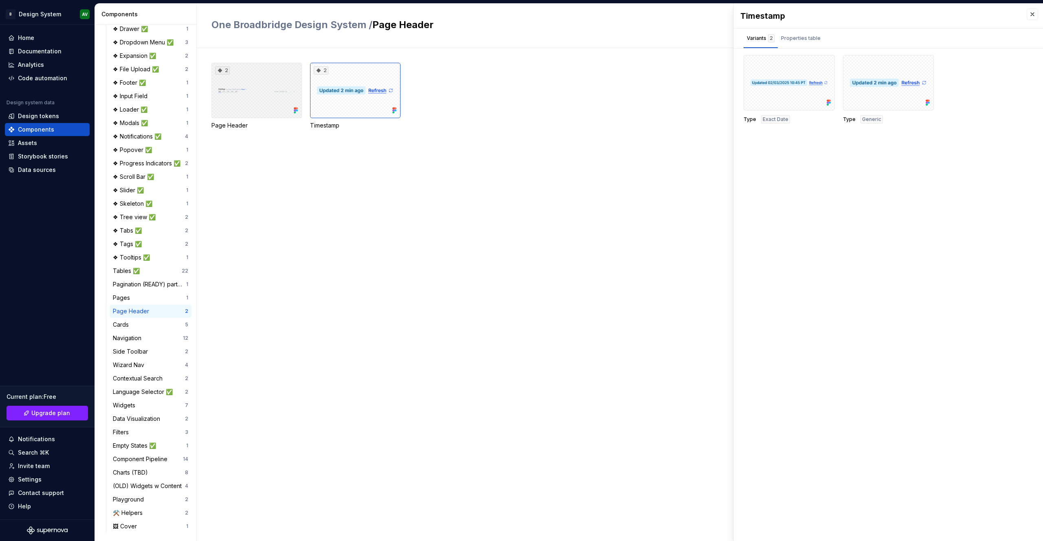
click at [281, 89] on div "2" at bounding box center [256, 90] width 90 height 55
click at [154, 113] on div "❖ Loader ✅" at bounding box center [149, 110] width 73 height 8
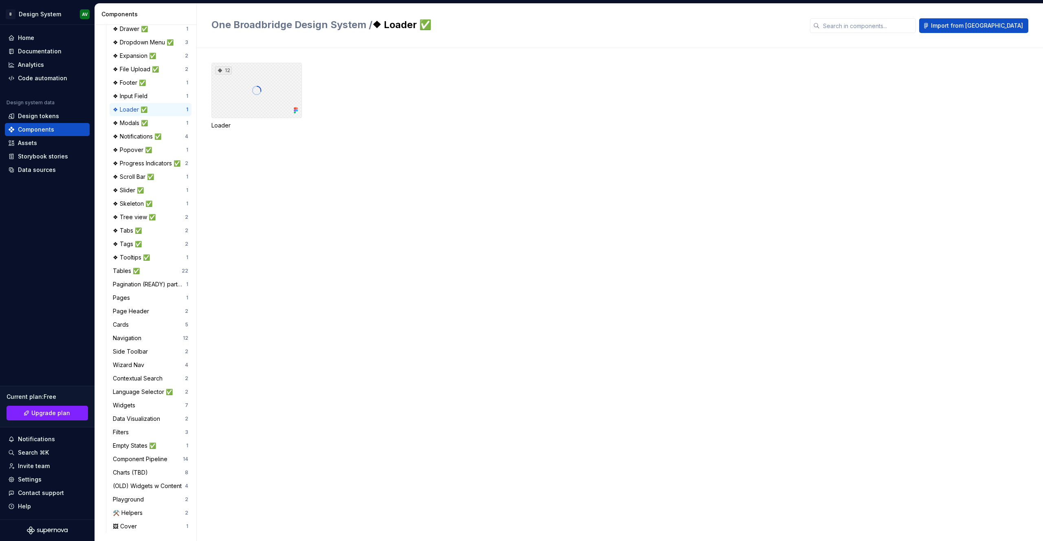
click at [254, 88] on div "12" at bounding box center [256, 90] width 90 height 55
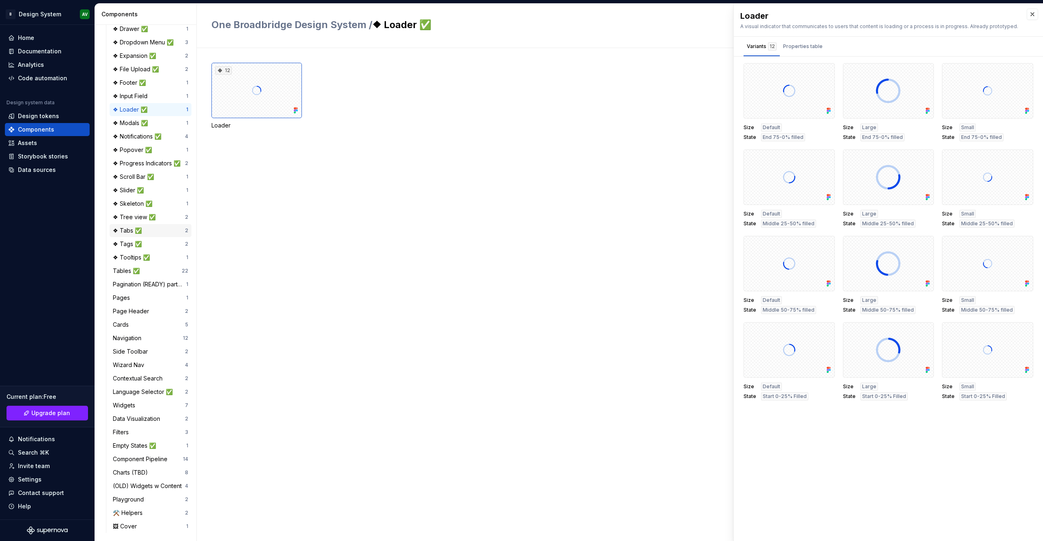
click at [142, 235] on div "❖ Tabs ✅ 2" at bounding box center [151, 230] width 82 height 13
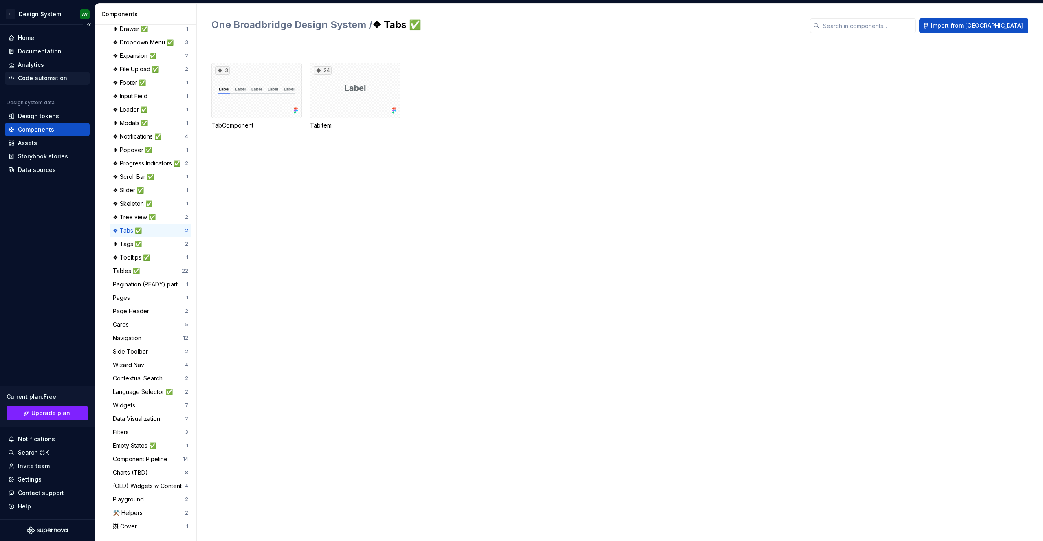
click at [46, 76] on div "Code automation" at bounding box center [42, 78] width 49 height 8
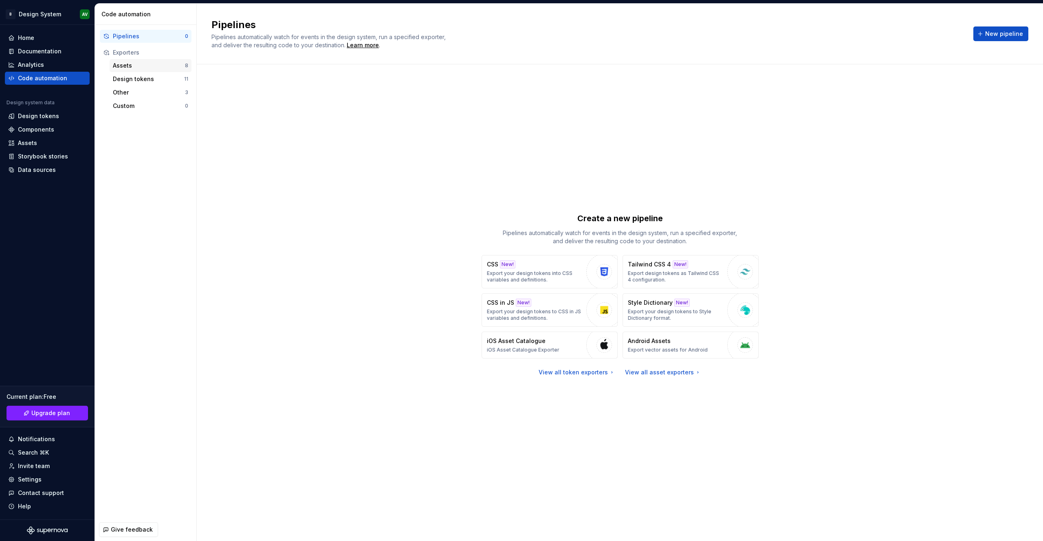
click at [134, 69] on div "Assets" at bounding box center [149, 66] width 72 height 8
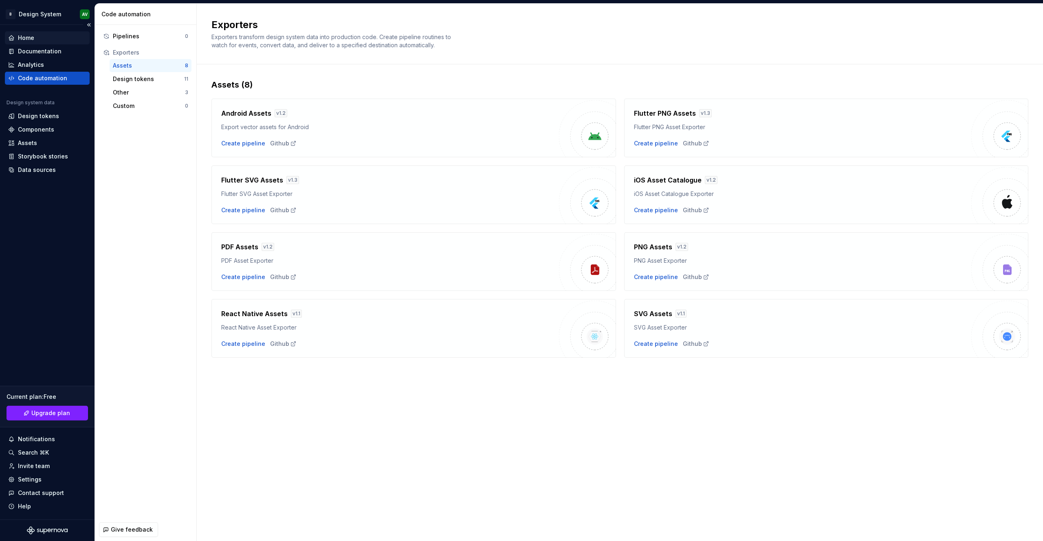
click at [45, 42] on div "Home" at bounding box center [47, 38] width 78 height 8
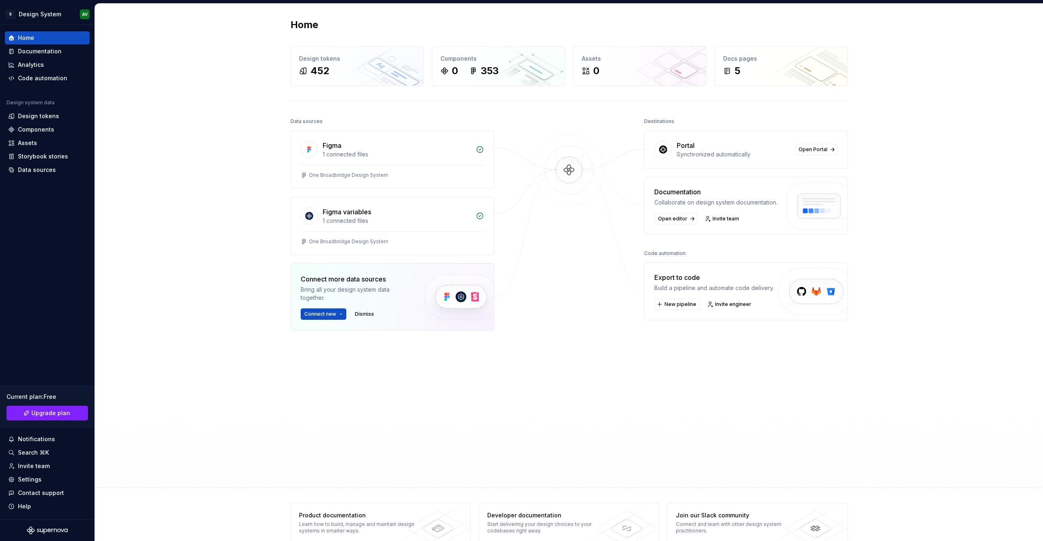
click at [217, 134] on div "Home Design tokens 452 Components 0 353 Assets 0 Docs pages 5 Data sources Figm…" at bounding box center [569, 246] width 948 height 484
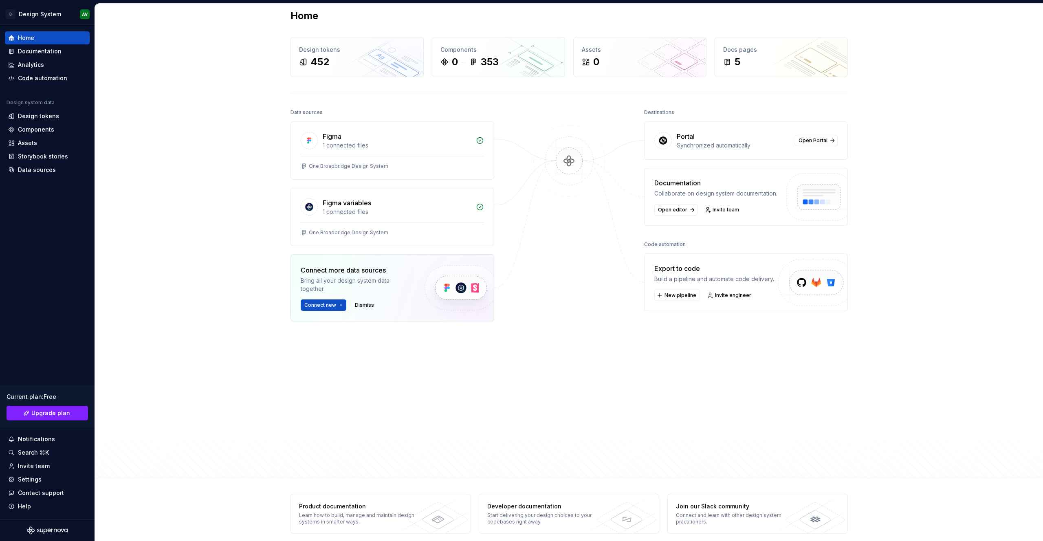
scroll to position [16, 0]
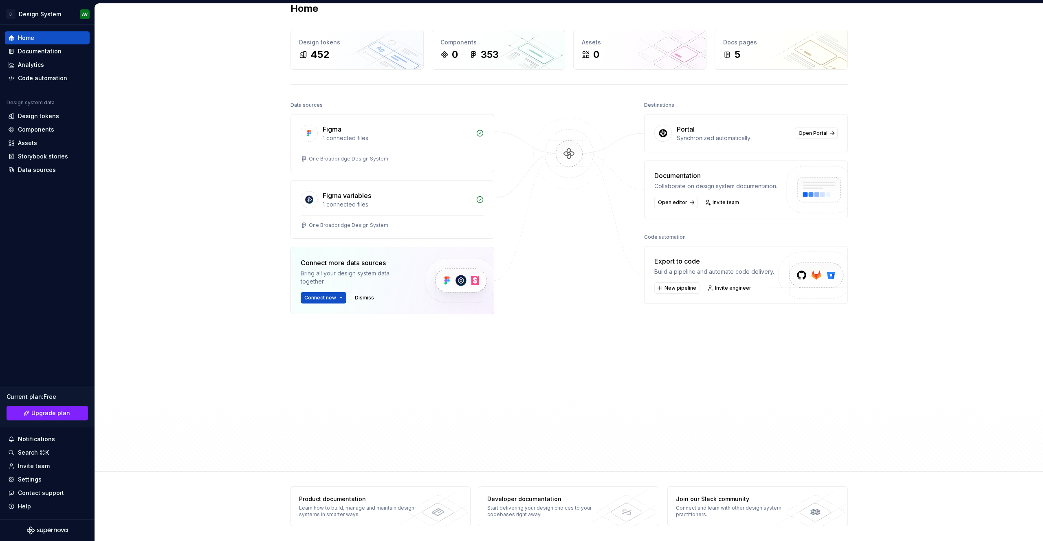
click at [751, 264] on div "Export to code" at bounding box center [714, 261] width 120 height 10
click at [511, 242] on div "Data sources Figma 1 connected files One Broadbridge Design System Figma variab…" at bounding box center [569, 277] width 557 height 357
click at [411, 210] on div "Figma variables 1 connected files" at bounding box center [392, 198] width 203 height 34
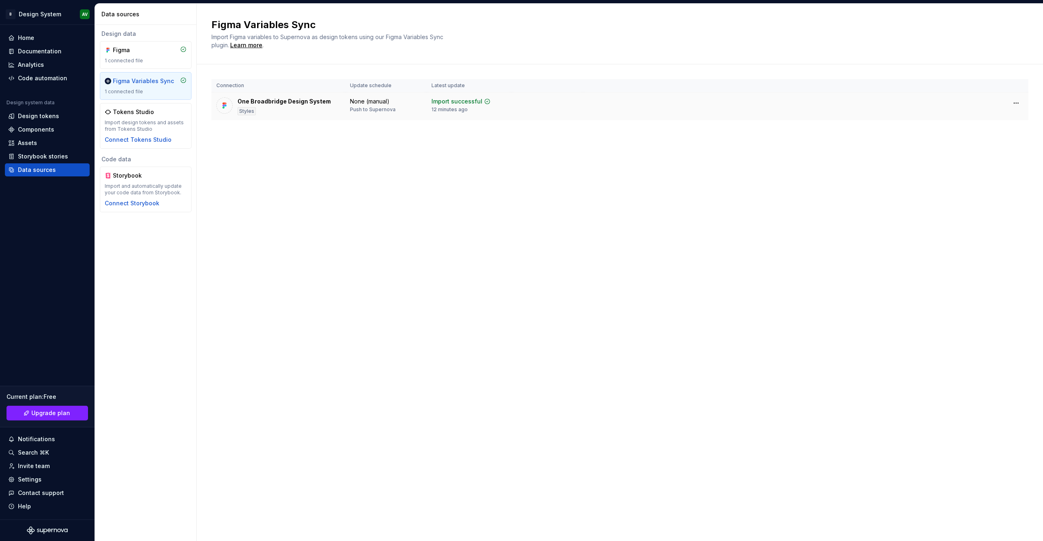
click at [302, 106] on div "One Broadbridge Design System Styles" at bounding box center [284, 106] width 93 height 18
click at [56, 440] on div "Notifications" at bounding box center [47, 439] width 78 height 8
click at [49, 45] on html "B Design System AV Home Documentation Analytics Code automation Design system d…" at bounding box center [521, 270] width 1043 height 541
click at [43, 52] on div "Documentation" at bounding box center [40, 51] width 44 height 8
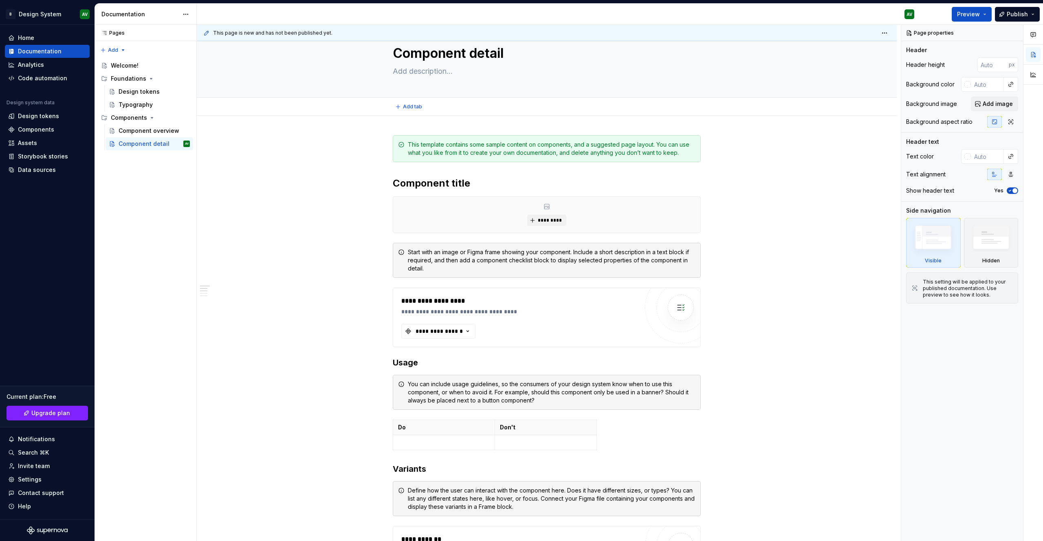
type textarea "*"
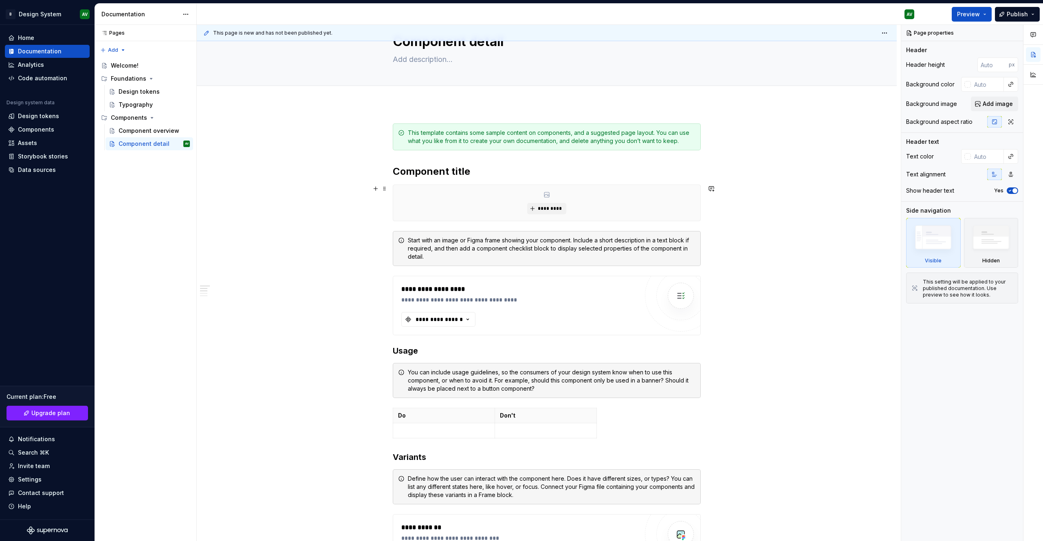
click at [520, 203] on div "*********" at bounding box center [546, 203] width 307 height 36
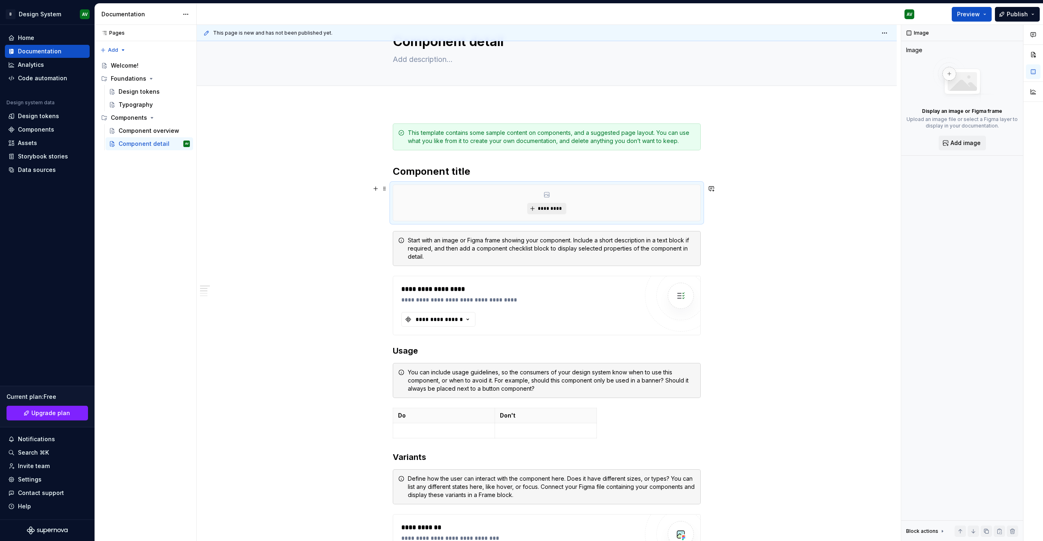
click at [548, 212] on button "*********" at bounding box center [546, 208] width 39 height 11
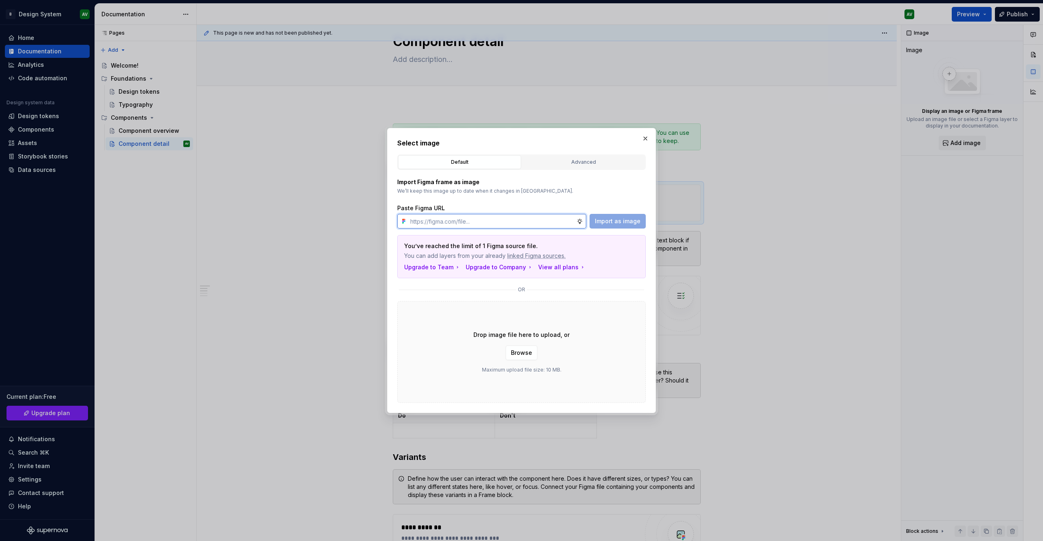
click at [468, 218] on input "text" at bounding box center [491, 221] width 169 height 15
paste input "https://www.figma.com/design/MC7XKte0AGJVcnU6AGxn3z/One-Broadbridge-Design-Syst…"
type input "https://www.figma.com/design/MC7XKte0AGJVcnU6AGxn3z/One-Broadbridge-Design-Syst…"
click at [575, 166] on button "Advanced" at bounding box center [583, 162] width 123 height 14
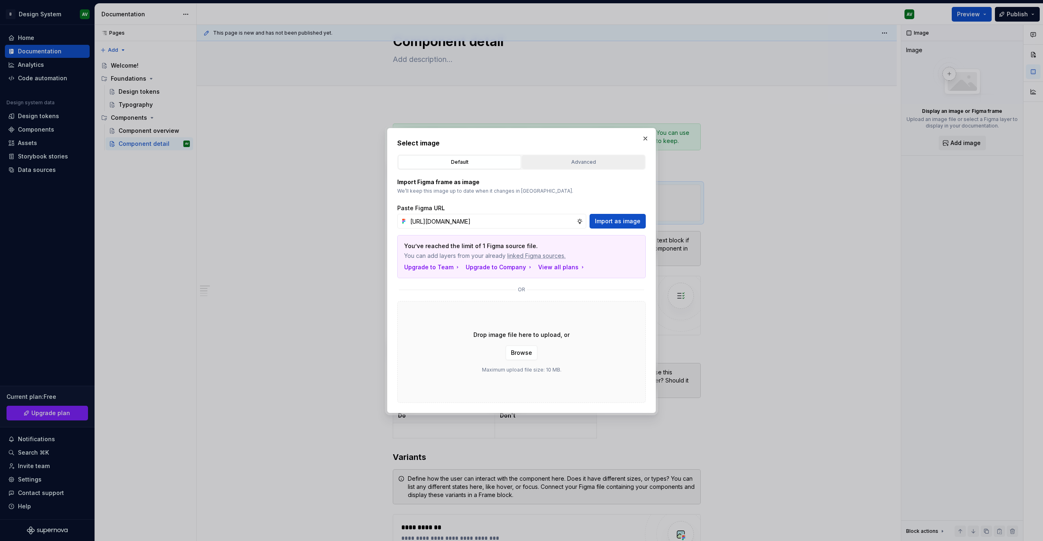
scroll to position [0, 0]
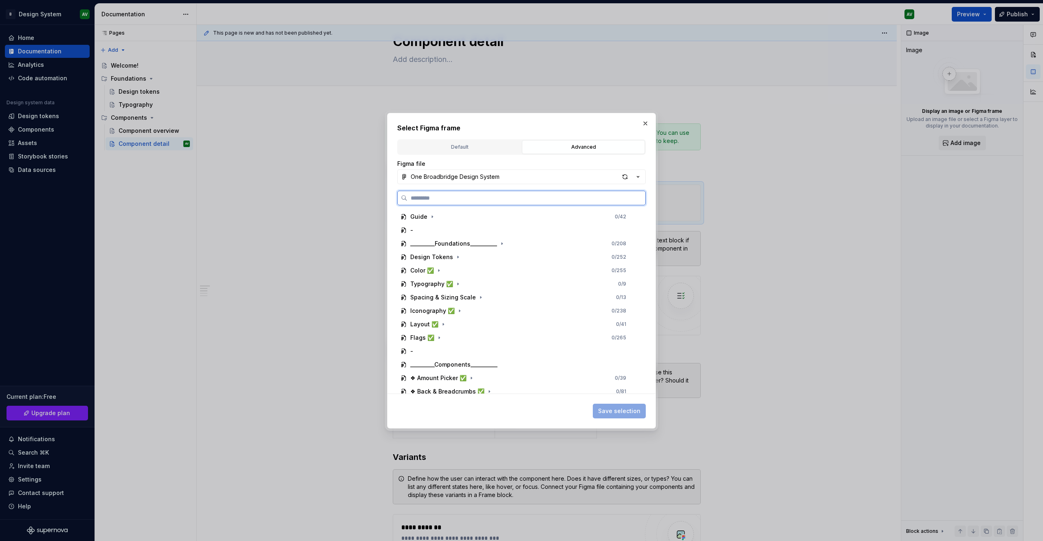
click at [498, 195] on input "search" at bounding box center [526, 198] width 238 height 8
paste input "**********"
type input "**********"
click at [419, 270] on div "Color ✅" at bounding box center [422, 270] width 24 height 8
click at [441, 282] on div "Figma Documentation Header" at bounding box center [460, 284] width 85 height 8
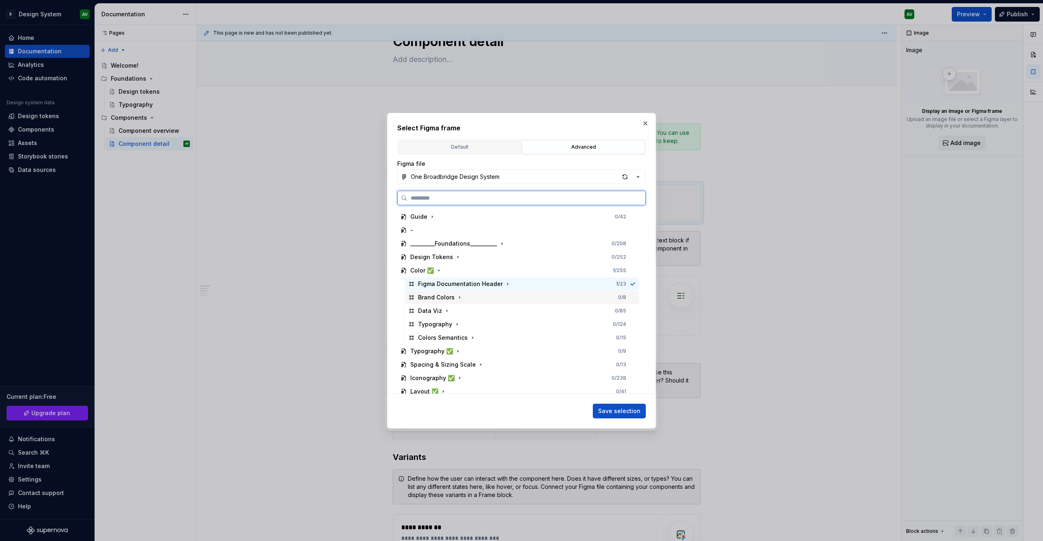
click at [424, 297] on div "Brand Colors" at bounding box center [436, 297] width 37 height 8
click at [434, 335] on div "Colors Semantics" at bounding box center [443, 338] width 50 height 8
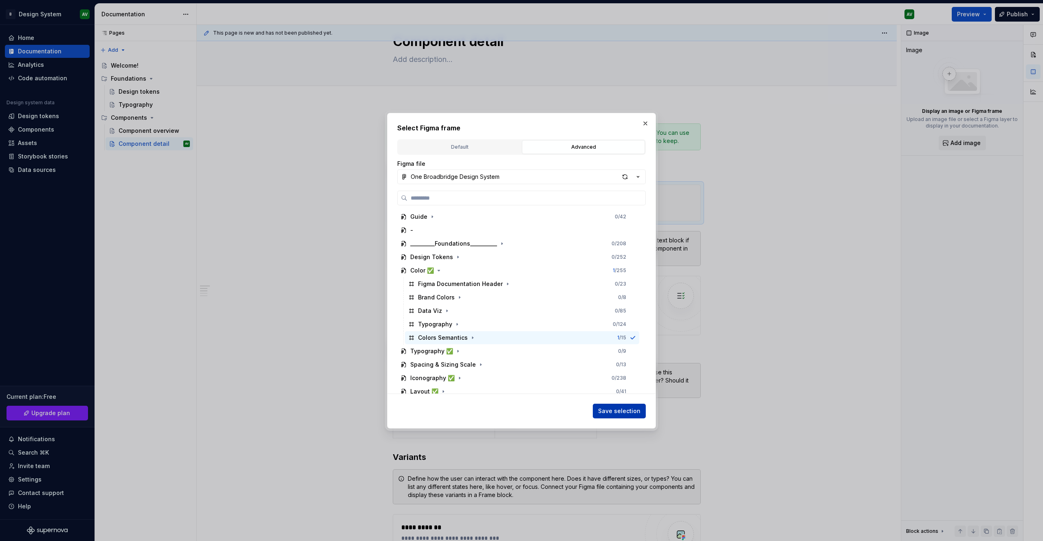
click at [605, 411] on span "Save selection" at bounding box center [619, 411] width 42 height 8
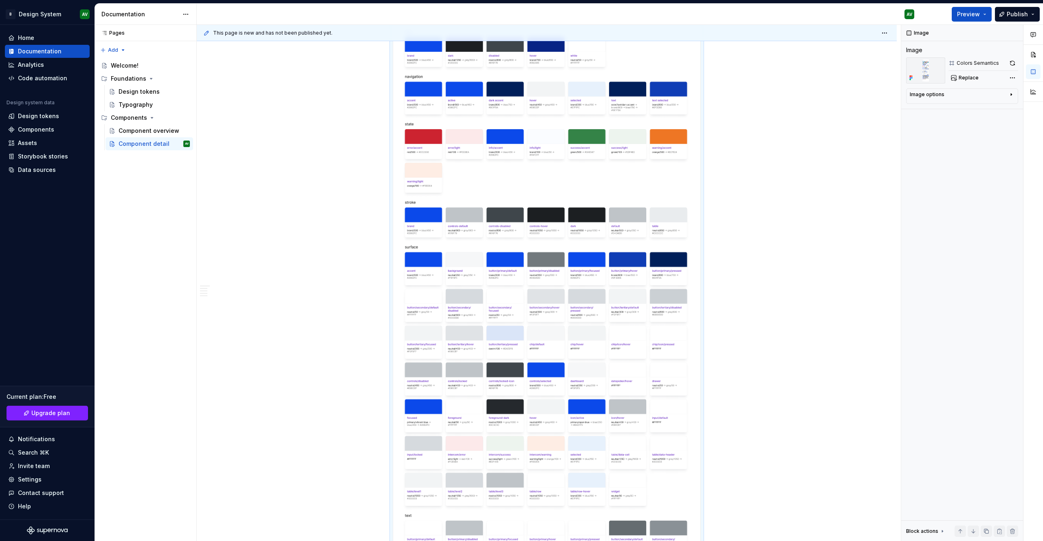
scroll to position [348, 0]
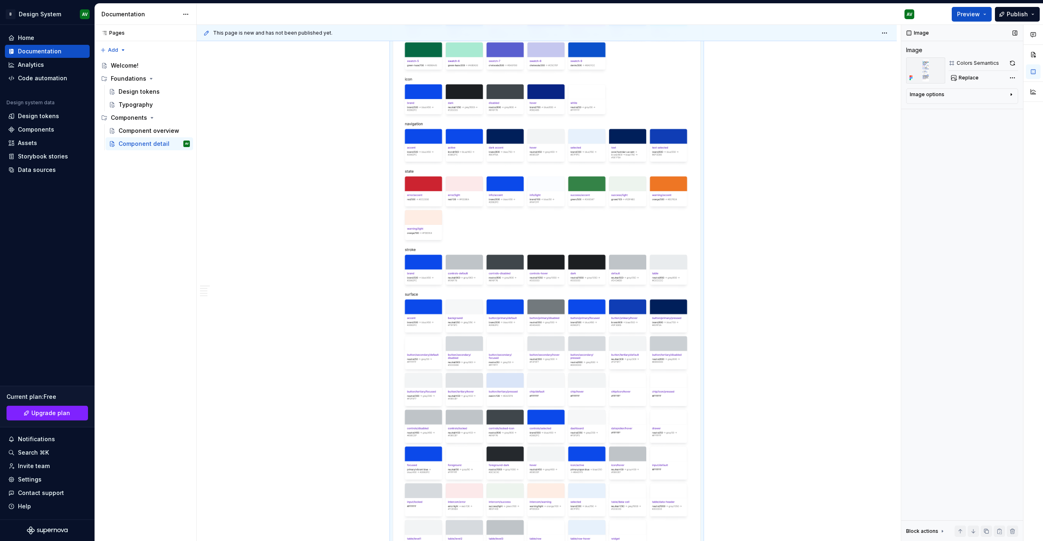
click at [942, 99] on div "Image options" at bounding box center [959, 96] width 98 height 10
click at [964, 78] on span "Replace" at bounding box center [969, 78] width 20 height 7
click at [967, 67] on div "Colors Semantics" at bounding box center [984, 62] width 70 height 11
click at [1012, 63] on button "button" at bounding box center [1012, 62] width 11 height 11
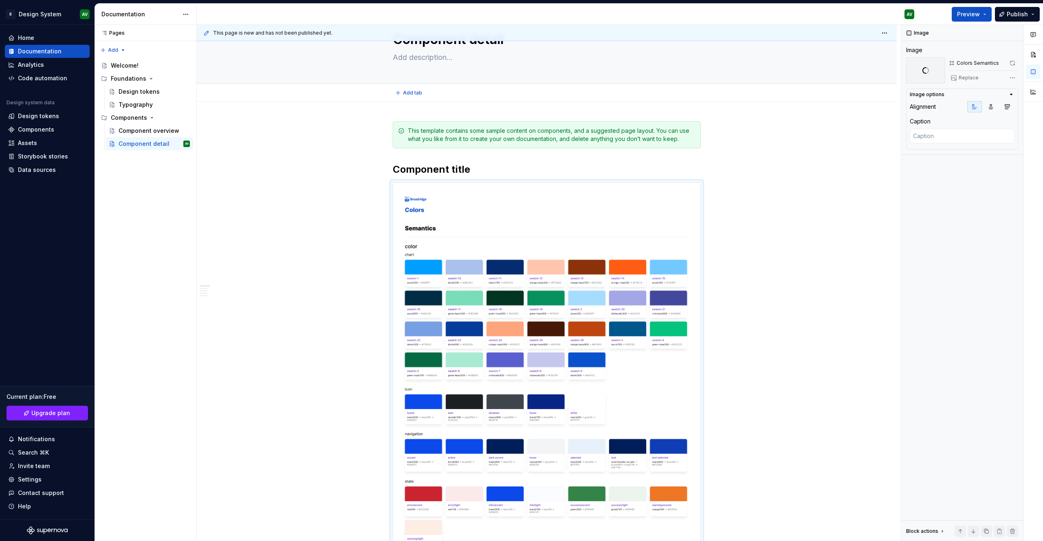
scroll to position [0, 0]
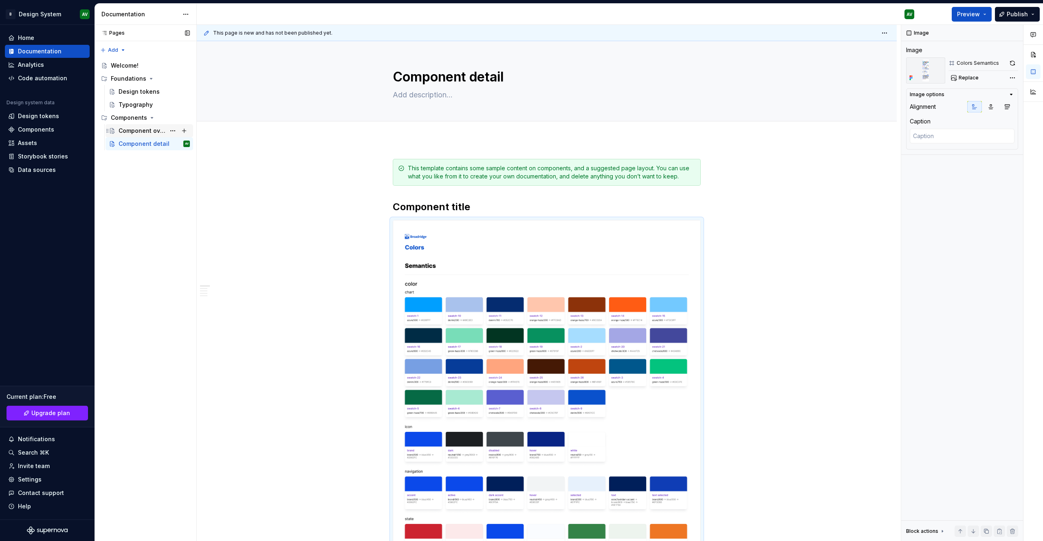
click at [146, 133] on div "Component overview" at bounding box center [142, 131] width 47 height 8
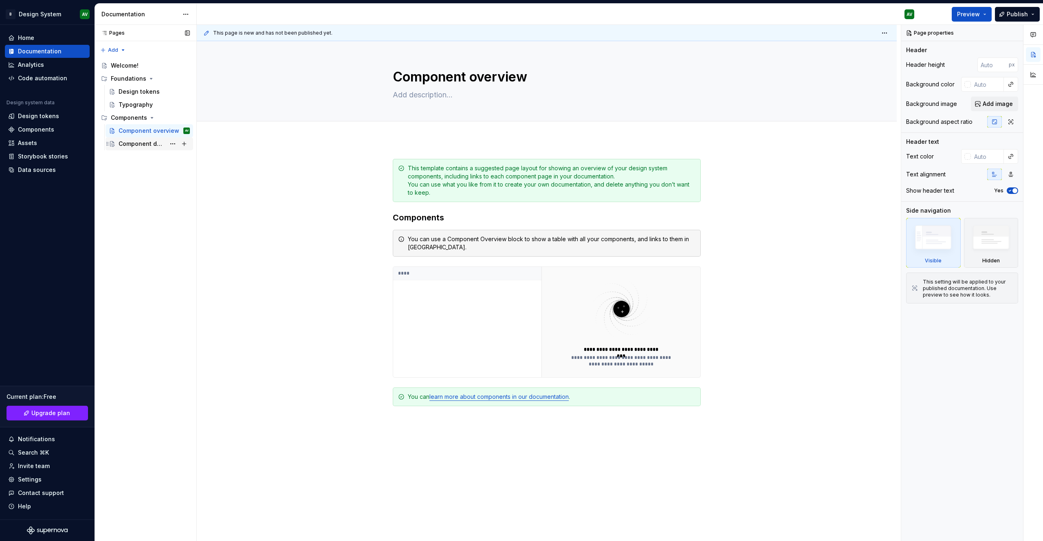
click at [139, 148] on div "Component detail" at bounding box center [154, 143] width 71 height 11
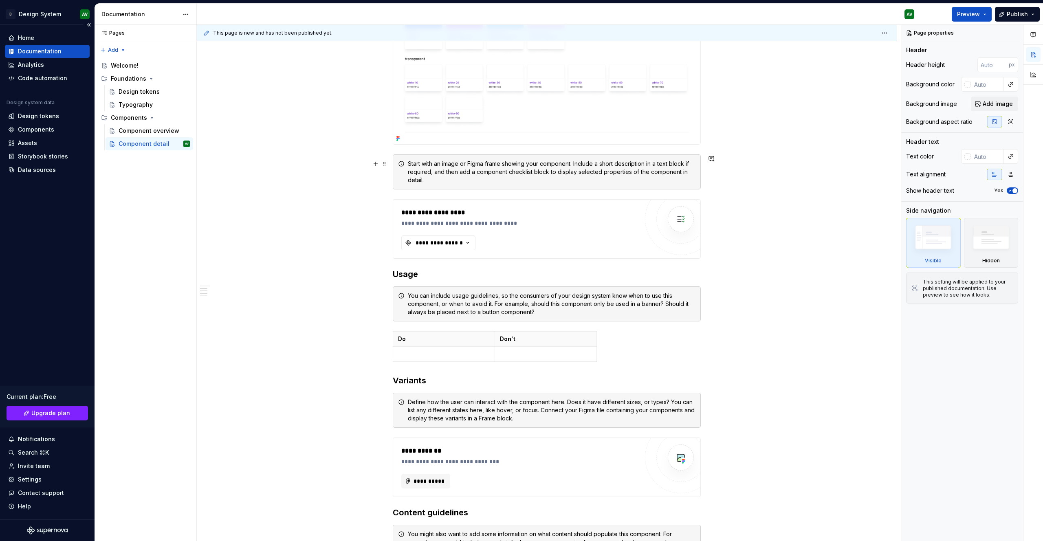
scroll to position [1098, 0]
click at [428, 244] on div "**********" at bounding box center [439, 244] width 49 height 8
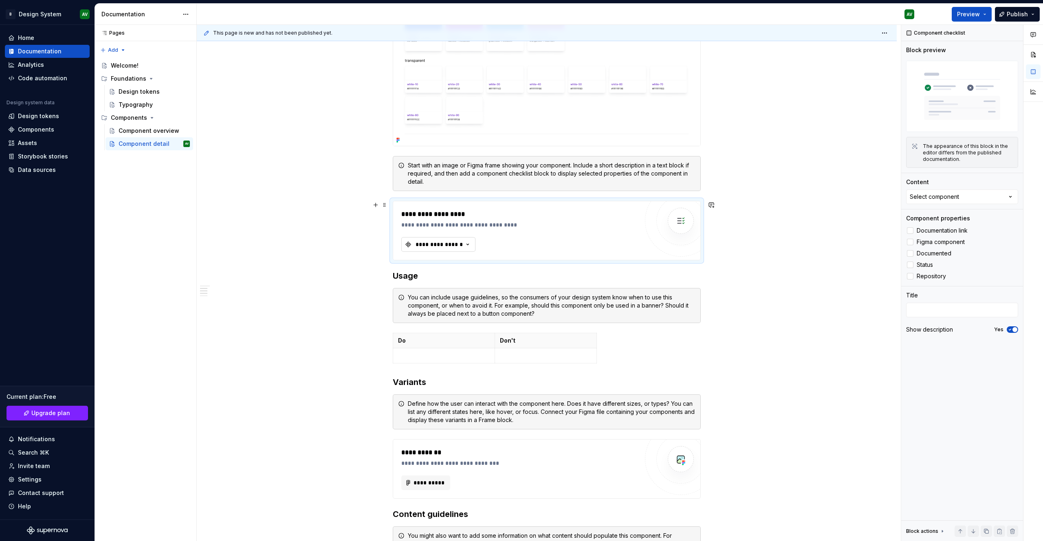
click at [436, 249] on div "**********" at bounding box center [439, 244] width 49 height 8
click at [635, 223] on div "**********" at bounding box center [519, 225] width 237 height 8
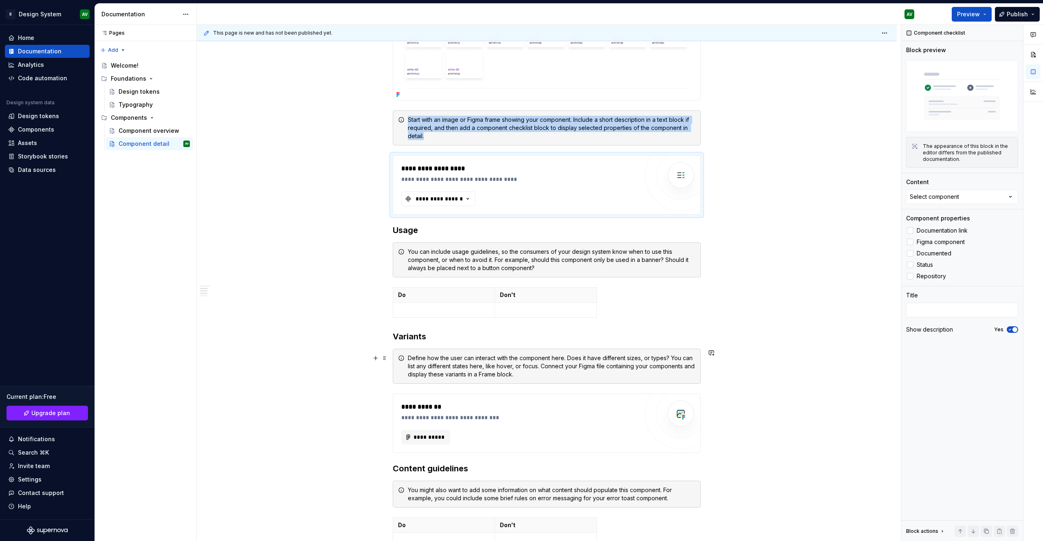
scroll to position [1162, 0]
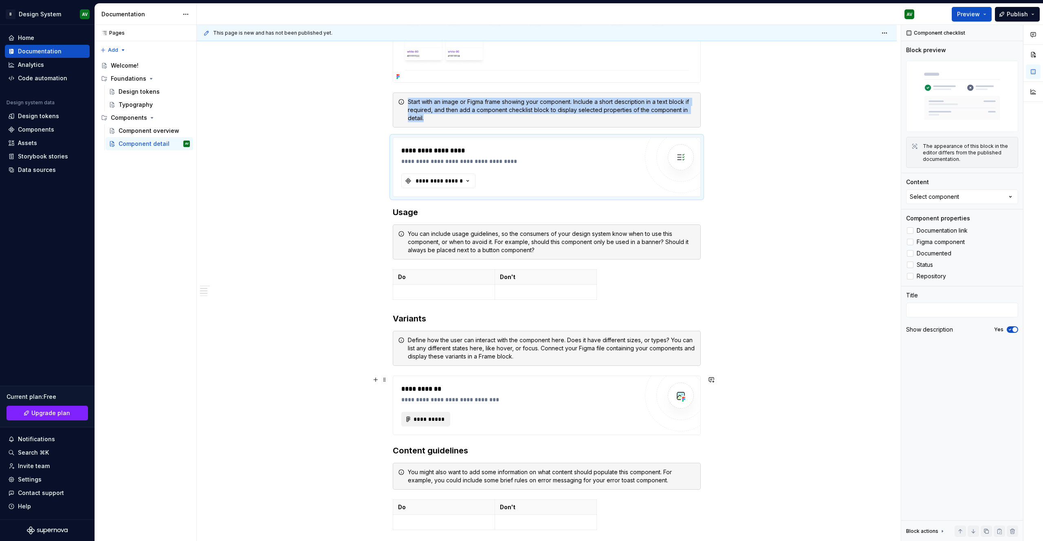
click at [423, 414] on button "**********" at bounding box center [425, 419] width 49 height 15
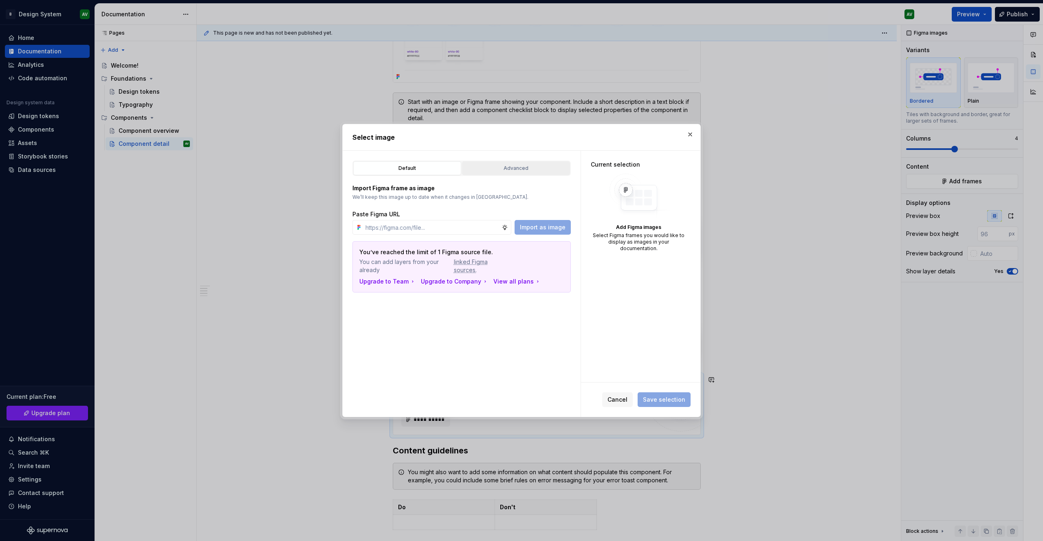
click at [501, 167] on div "Advanced" at bounding box center [516, 168] width 102 height 8
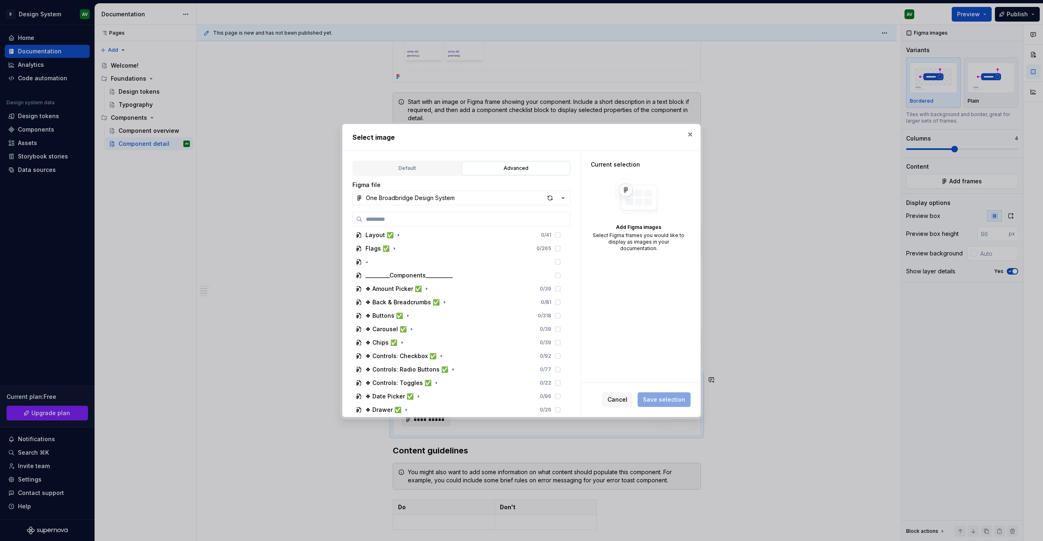
scroll to position [113, 0]
click at [372, 318] on div "❖ Buttons ✅ 0 / 318" at bounding box center [458, 313] width 212 height 13
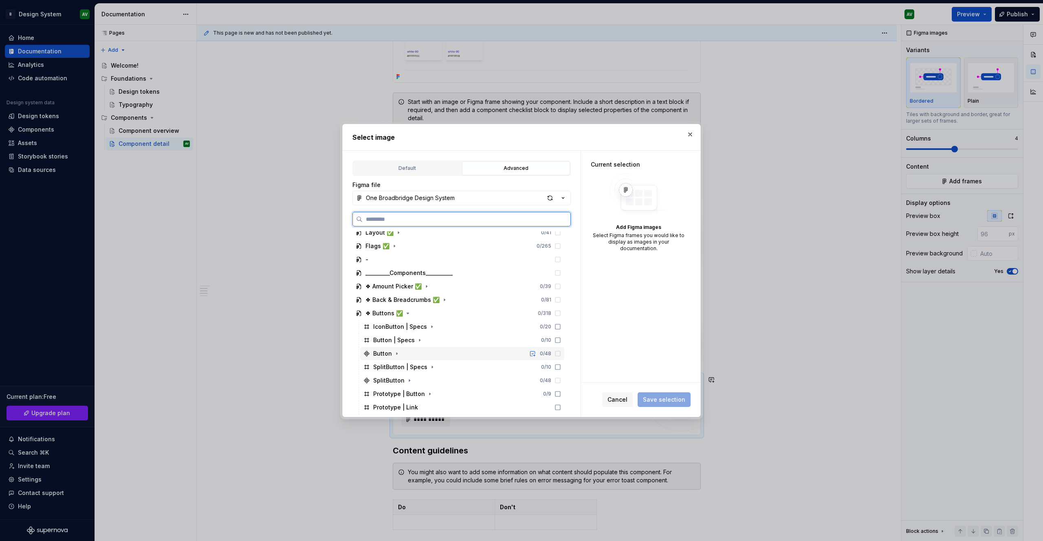
click at [385, 350] on div "Button" at bounding box center [382, 354] width 19 height 8
click at [561, 353] on icon at bounding box center [558, 353] width 7 height 7
click at [564, 344] on div "Button | Specs 0 / 10" at bounding box center [462, 340] width 204 height 13
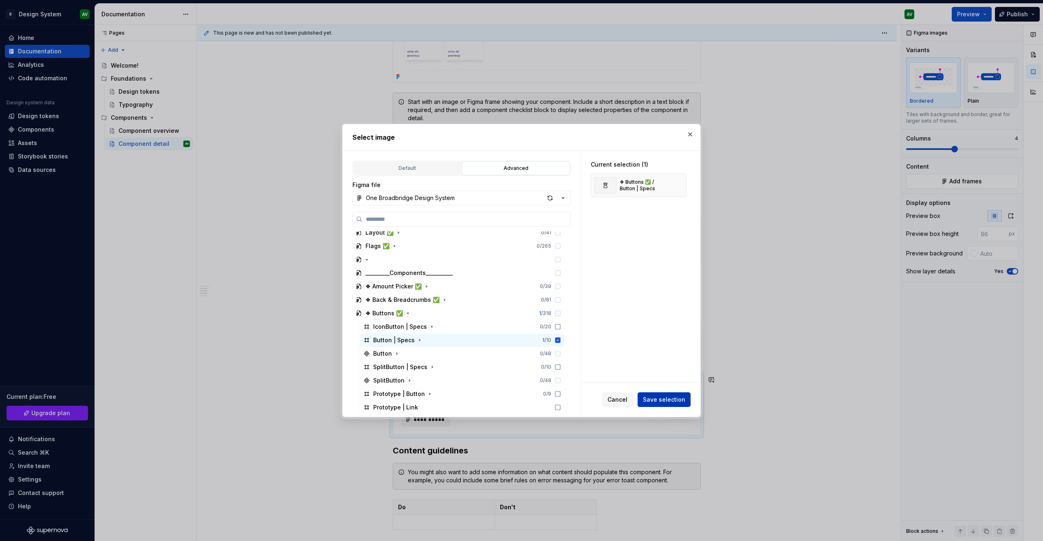
click at [659, 397] on span "Save selection" at bounding box center [664, 400] width 42 height 8
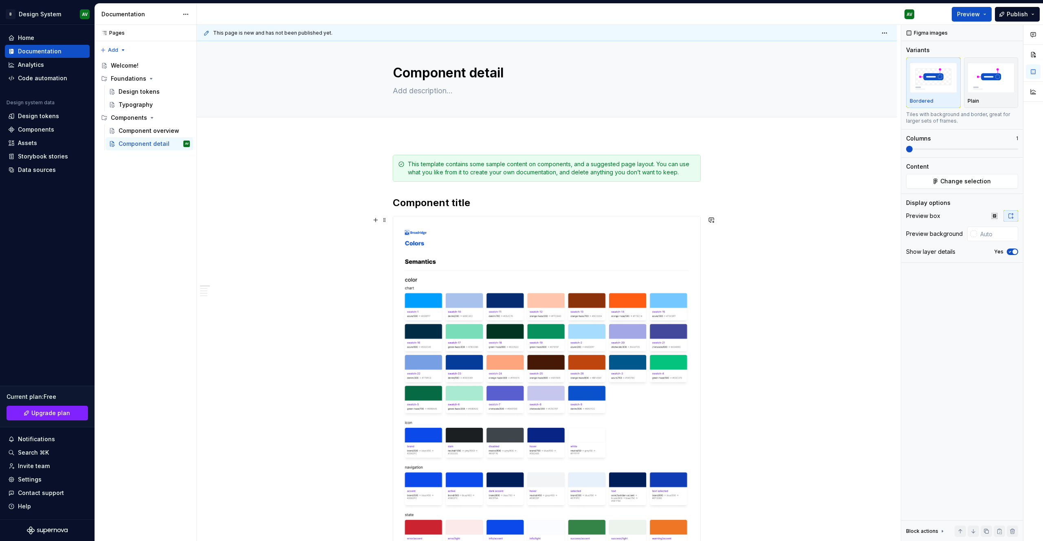
scroll to position [0, 0]
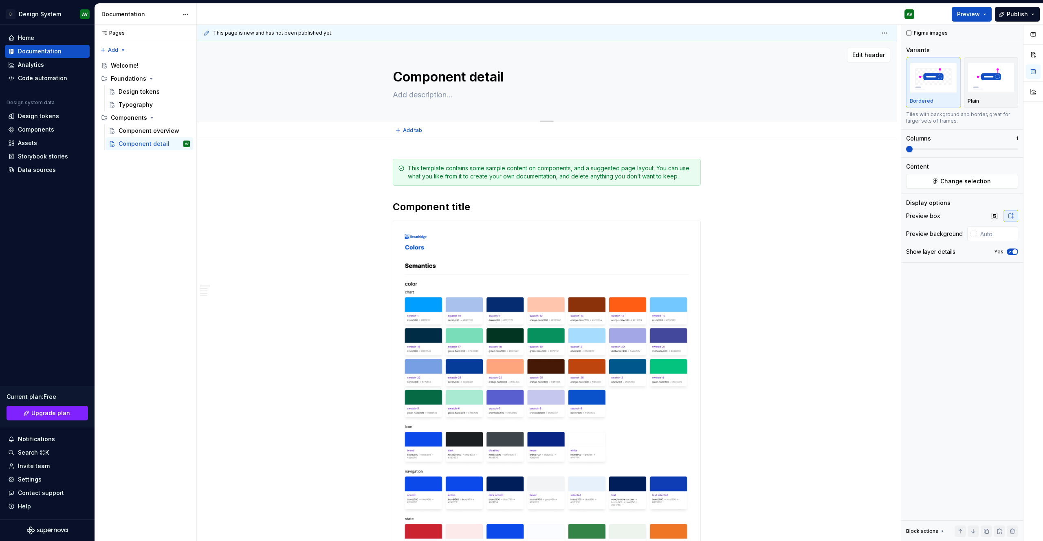
click at [445, 95] on textarea at bounding box center [545, 94] width 308 height 13
click at [418, 128] on span "Add tab" at bounding box center [412, 130] width 19 height 7
click at [1012, 16] on span "Publish" at bounding box center [1017, 14] width 21 height 8
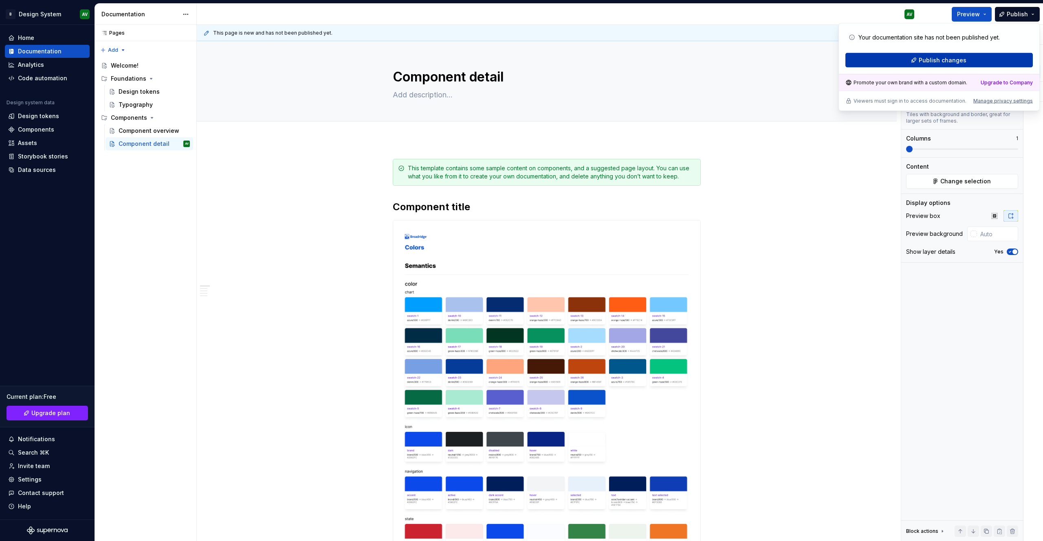
click at [975, 59] on button "Publish changes" at bounding box center [938, 60] width 187 height 15
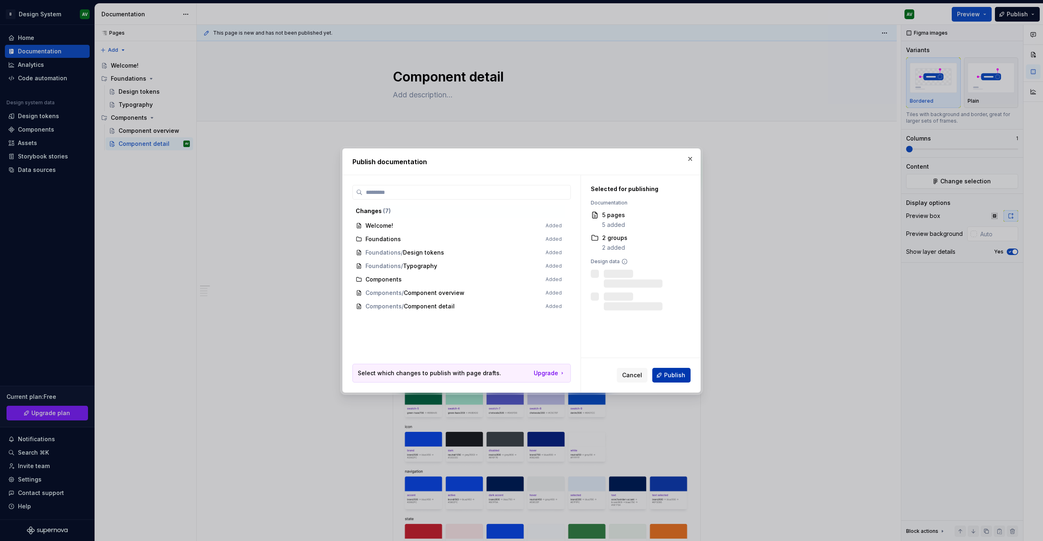
click at [672, 374] on span "Publish" at bounding box center [674, 375] width 21 height 8
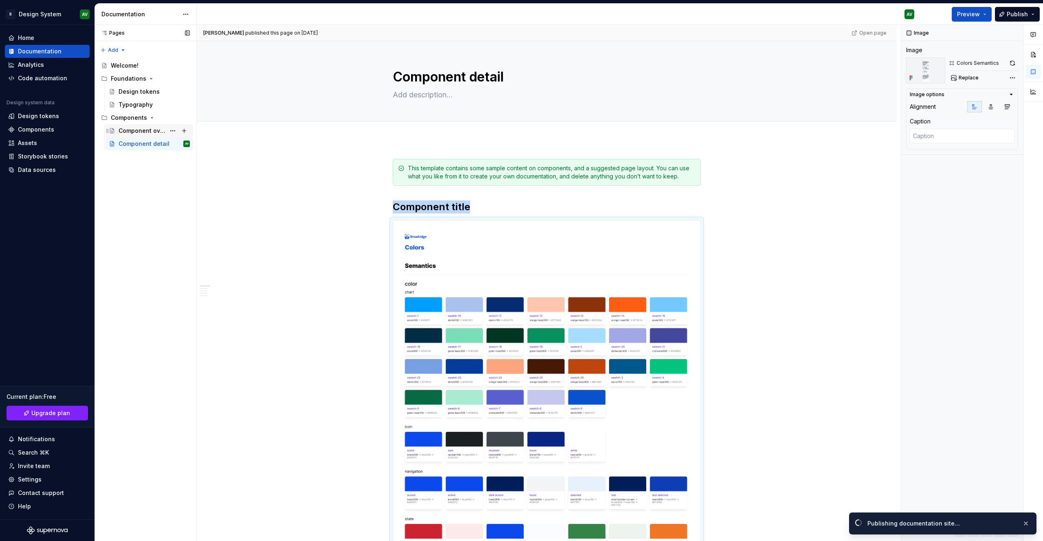
click at [152, 132] on div "Component overview" at bounding box center [142, 131] width 47 height 8
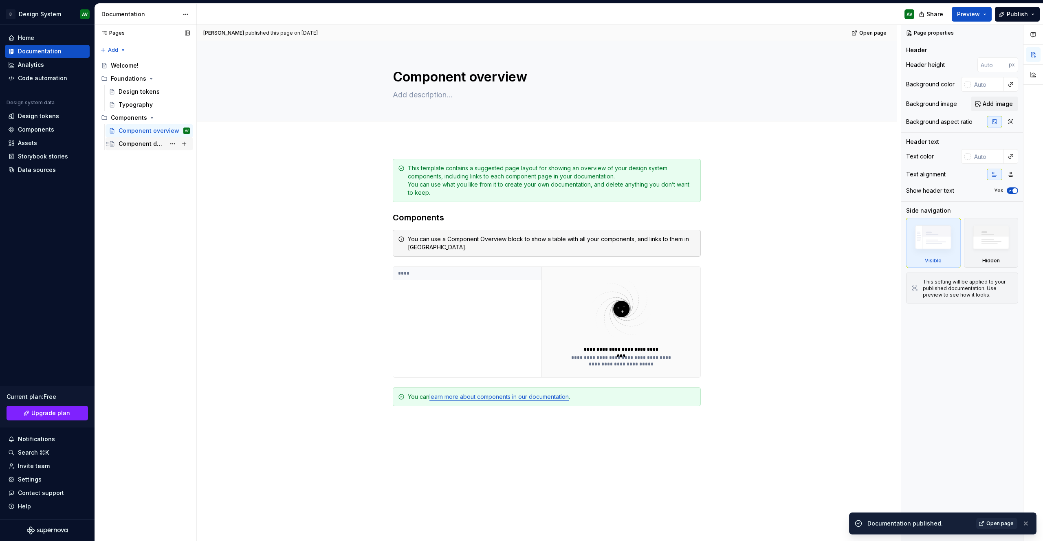
click at [133, 145] on div "Component detail" at bounding box center [142, 144] width 47 height 8
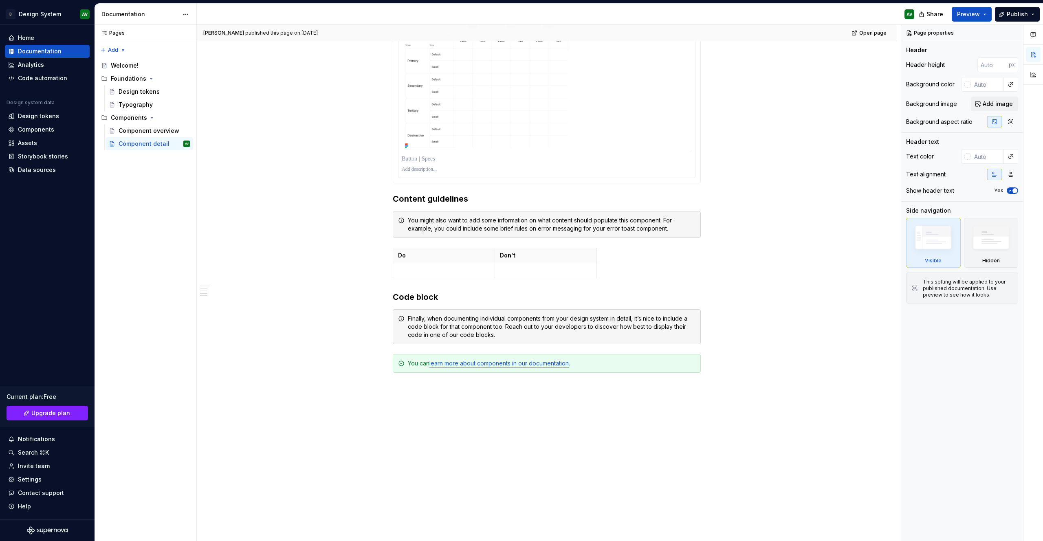
scroll to position [1651, 0]
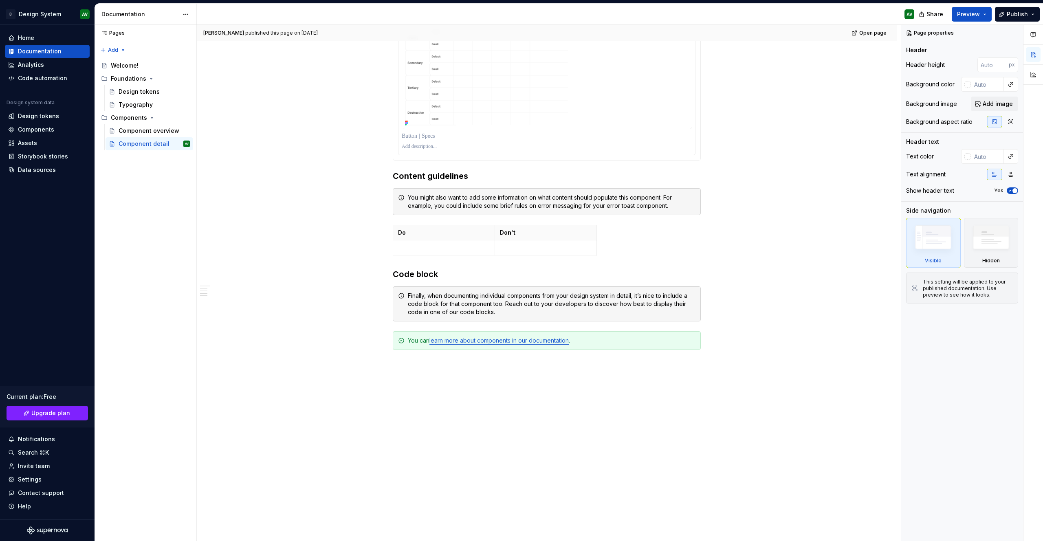
type textarea "*"
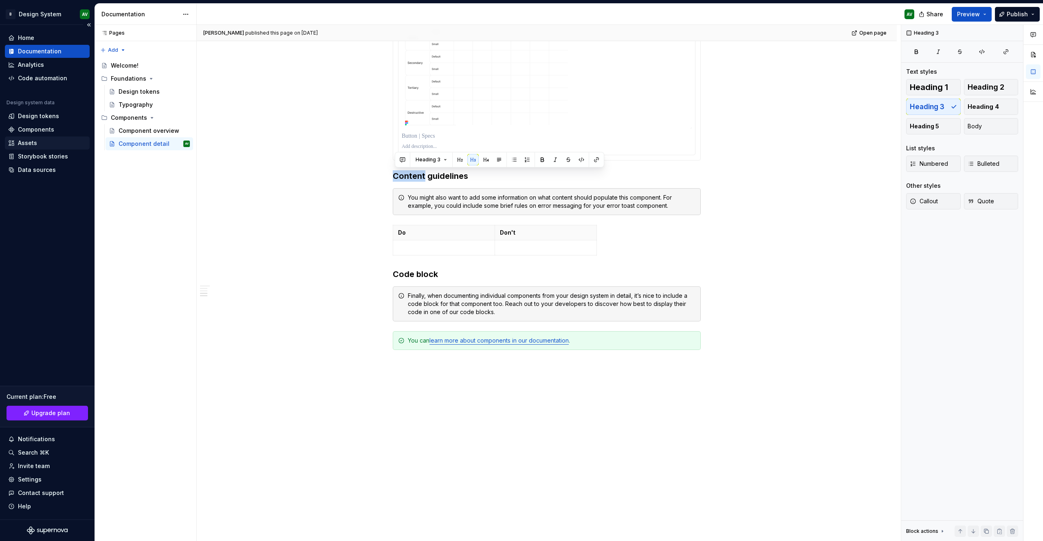
click at [53, 143] on div "Assets" at bounding box center [47, 143] width 78 height 8
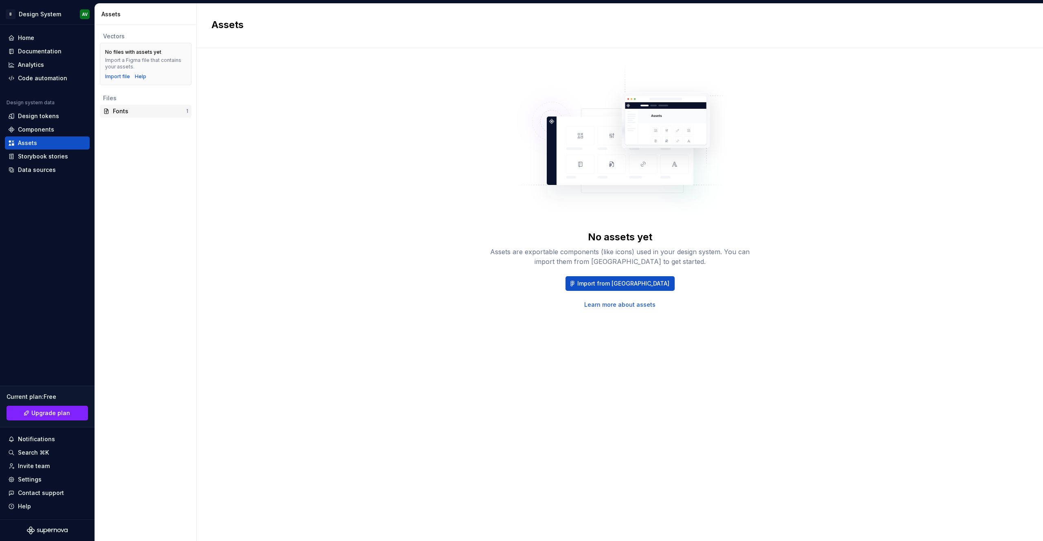
click at [121, 110] on div "Fonts" at bounding box center [149, 111] width 73 height 8
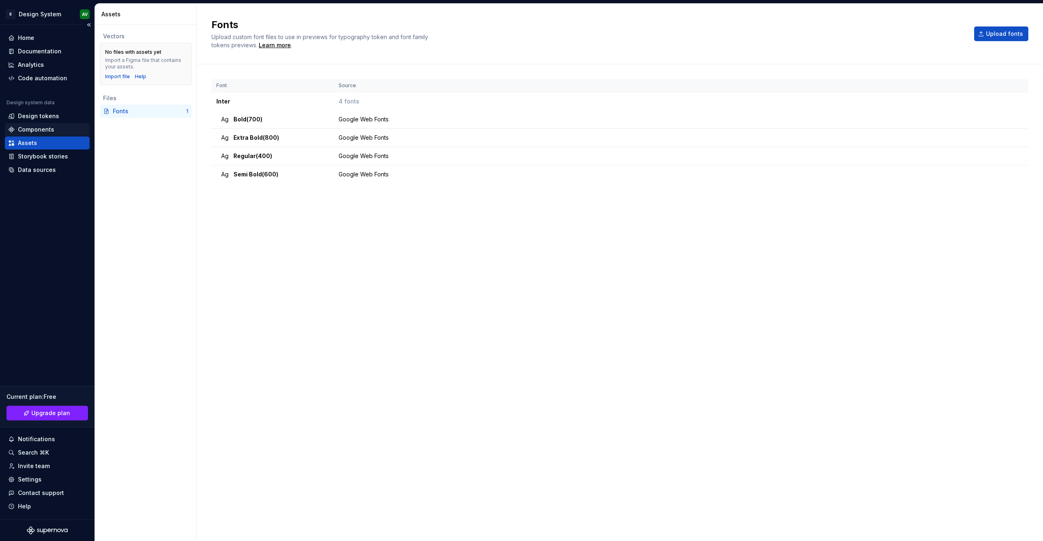
click at [42, 126] on div "Components" at bounding box center [36, 129] width 36 height 8
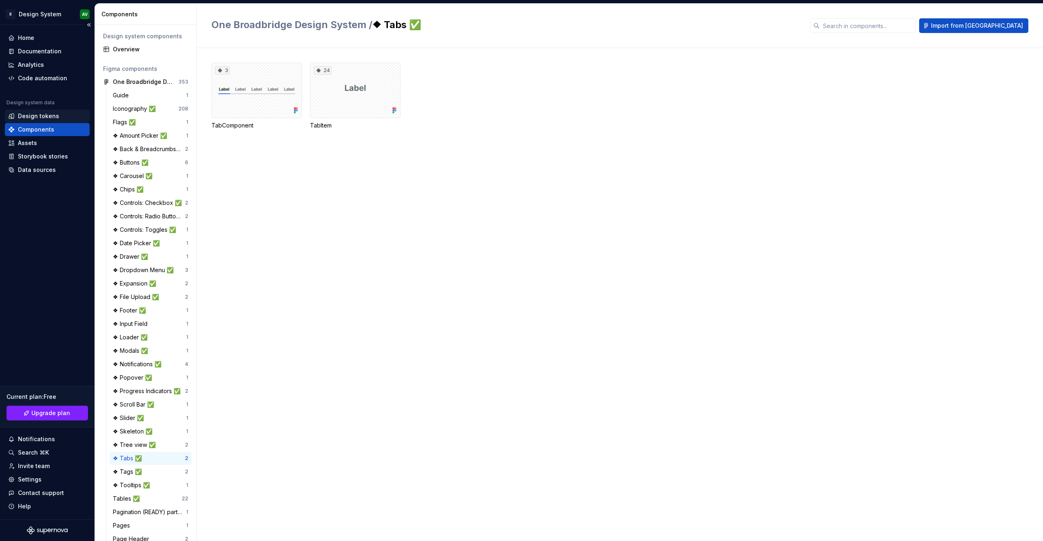
click at [40, 116] on div "Design tokens" at bounding box center [38, 116] width 41 height 8
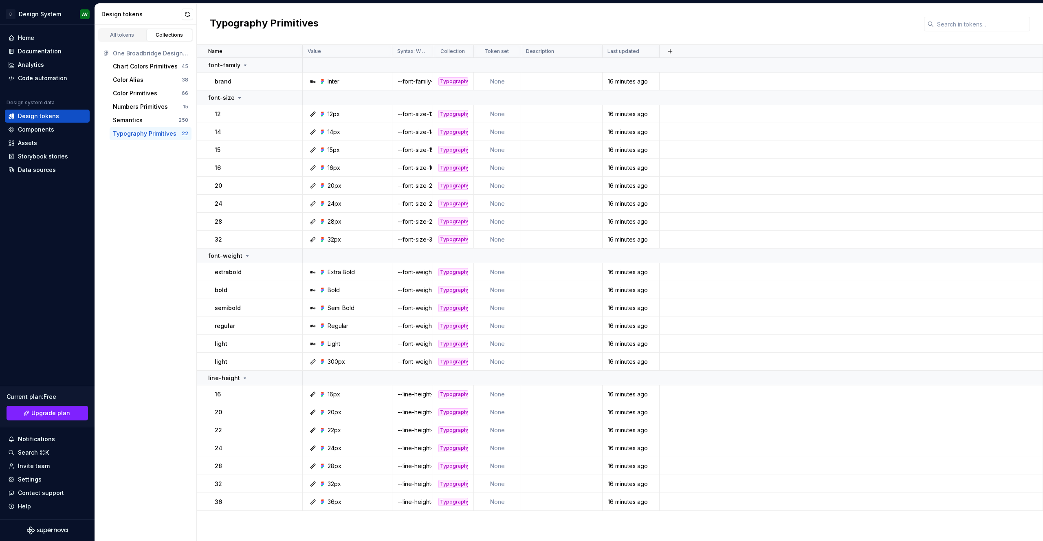
click at [142, 156] on div "All tokens Collections One Broadbridge Design System Chart Colors Primitives 45…" at bounding box center [146, 283] width 102 height 516
click at [58, 533] on icon "Supernova Logo" at bounding box center [47, 530] width 41 height 8
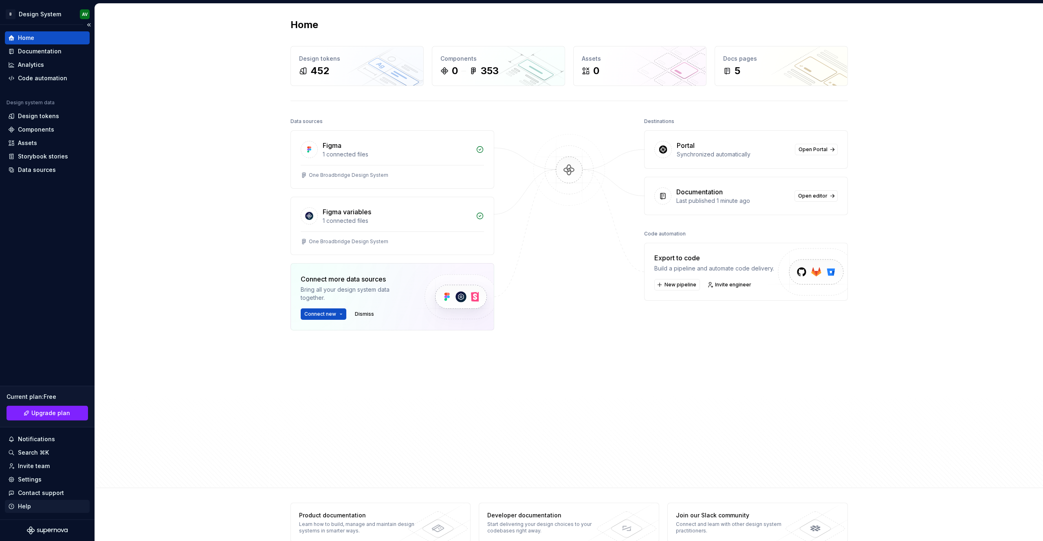
click at [50, 506] on div "Help" at bounding box center [47, 506] width 78 height 8
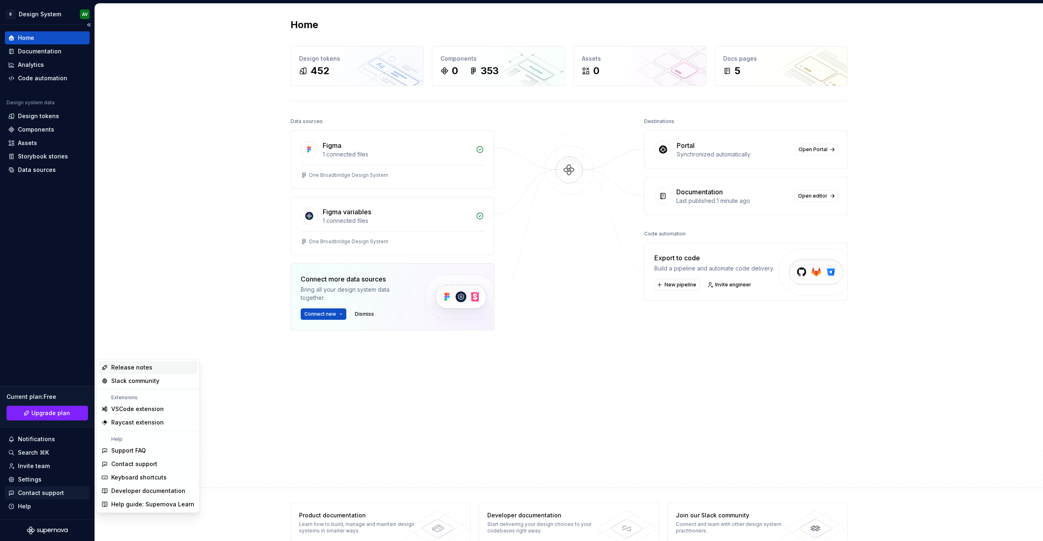
click at [63, 492] on div "Contact support" at bounding box center [47, 493] width 78 height 8
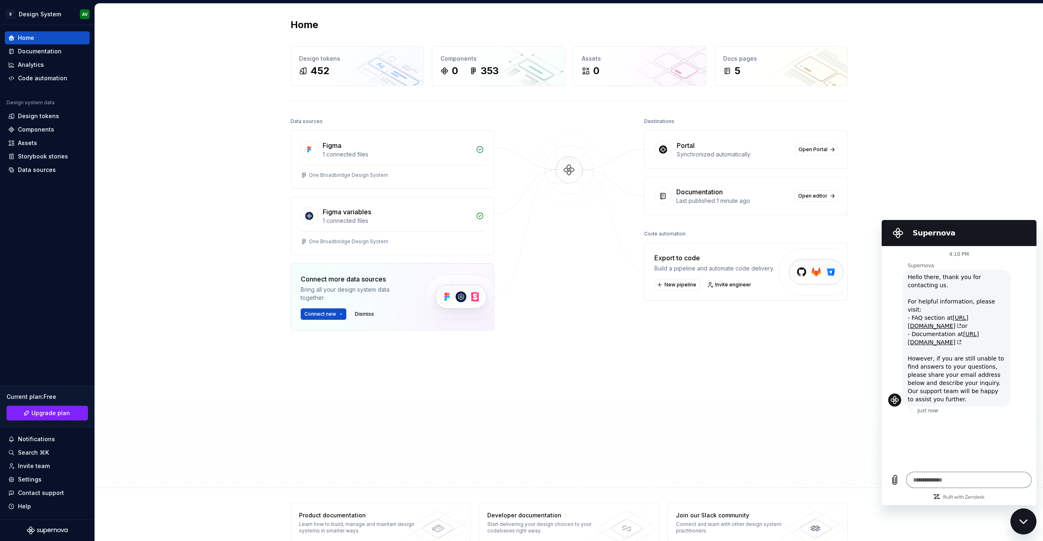
type textarea "*"
click at [939, 330] on link "https://learn.supernova.io/" at bounding box center [943, 334] width 71 height 15
